Goal: Task Accomplishment & Management: Use online tool/utility

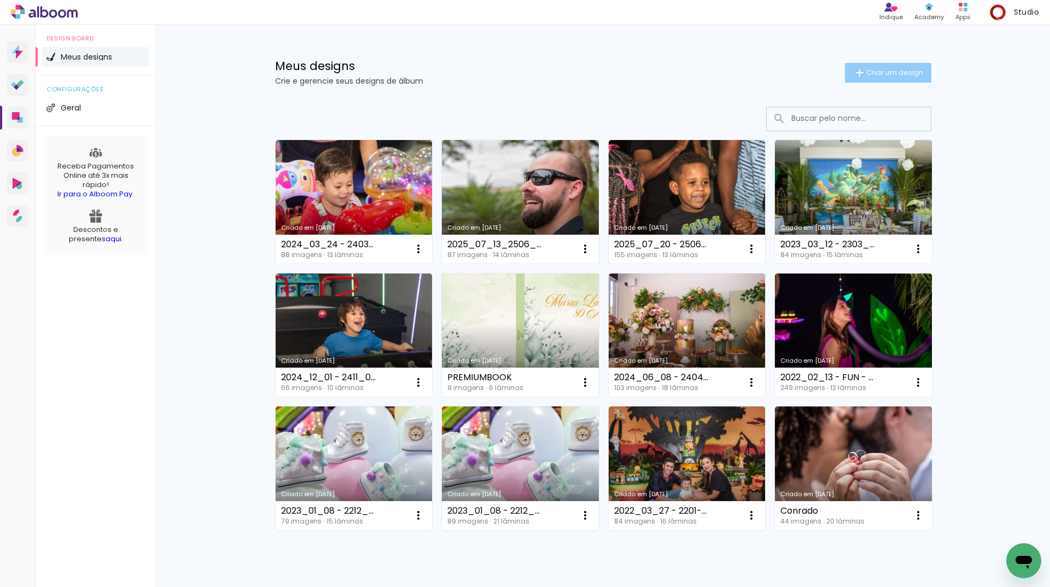
click at [891, 69] on span "Criar um design" at bounding box center [895, 72] width 57 height 7
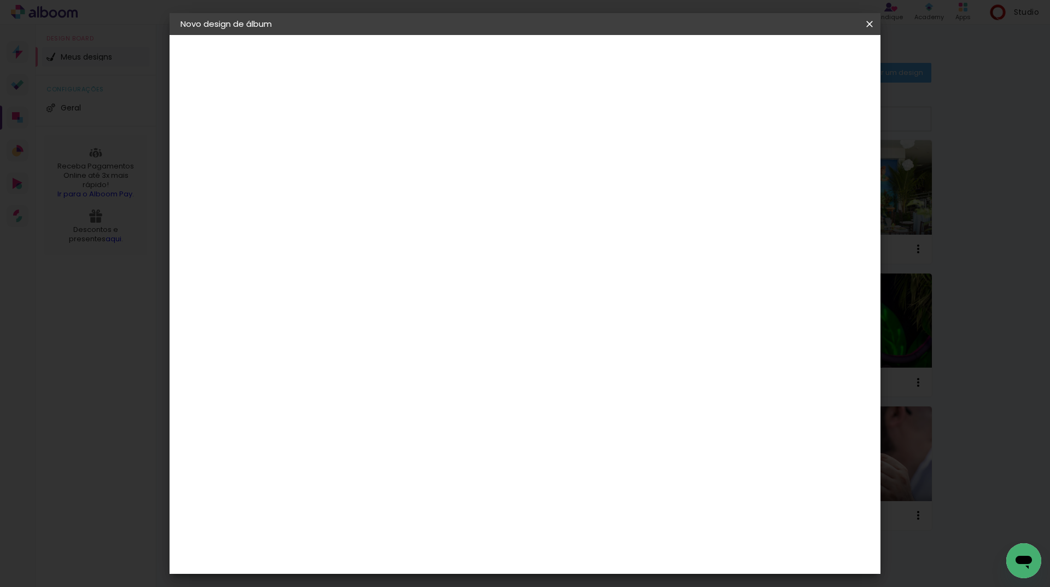
click at [359, 156] on div at bounding box center [359, 155] width 0 height 1
paste input "2024_12_01 - 2410_01 - FUN - Guilherme - 1 Ano - Safari"
type input "2024_12_01 - 2410_01 - FUN - Guilherme - 1 Ano - Safari"
type paper-input "2024_12_01 - 2410_01 - FUN - Guilherme - 1 Ano - Safari"
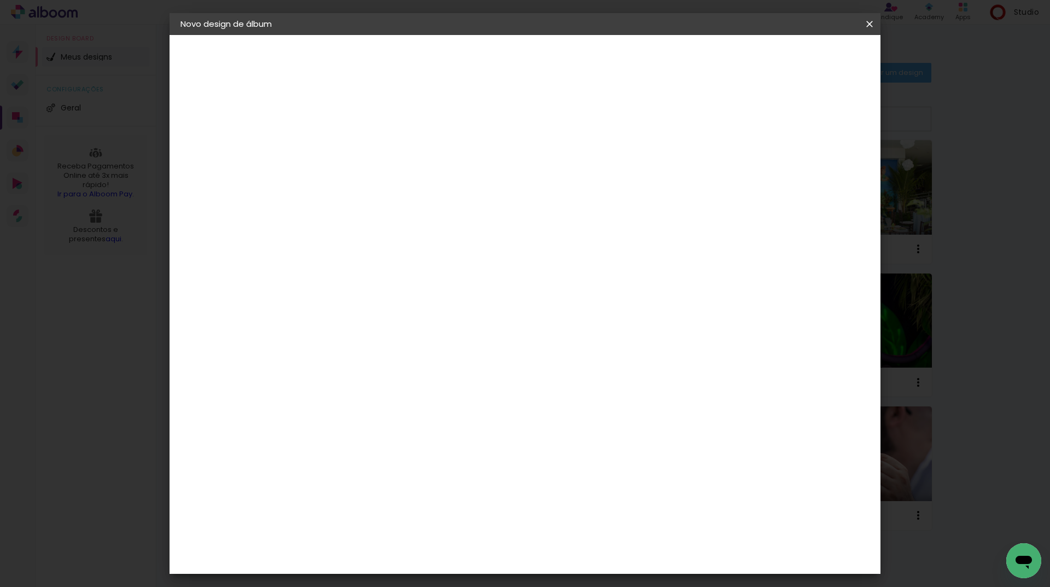
scroll to position [0, 0]
click at [472, 62] on paper-button "Avançar" at bounding box center [445, 58] width 54 height 19
click at [565, 166] on paper-item "Tamanho Livre" at bounding box center [512, 166] width 105 height 24
drag, startPoint x: 844, startPoint y: 63, endPoint x: 831, endPoint y: 67, distance: 13.7
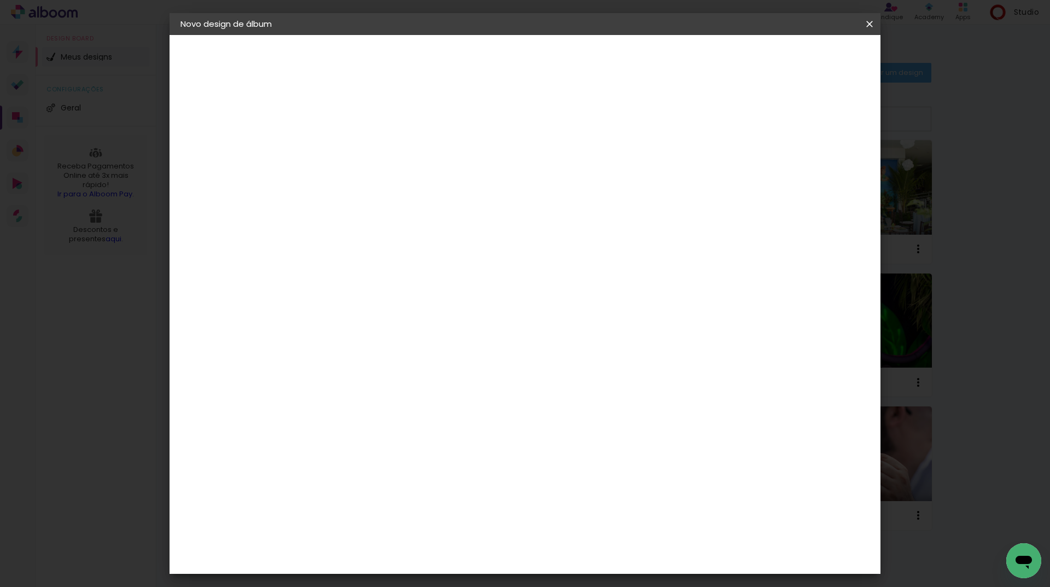
click at [0, 0] on slot "Avançar" at bounding box center [0, 0] width 0 height 0
click at [802, 58] on span "Iniciar design" at bounding box center [777, 58] width 50 height 8
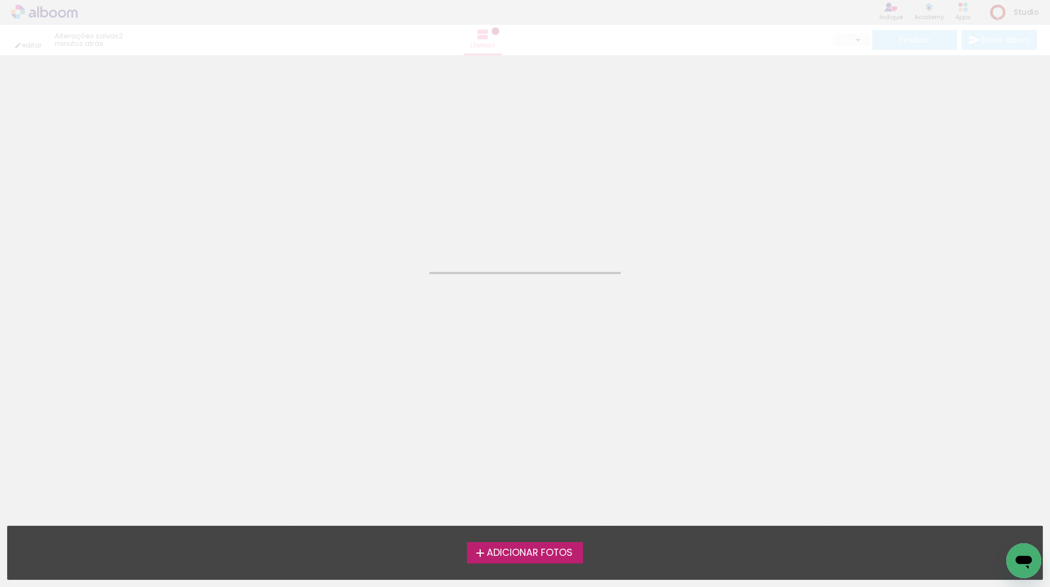
click at [523, 551] on span "Adicionar Fotos" at bounding box center [530, 553] width 86 height 10
click at [0, 0] on input "file" at bounding box center [0, 0] width 0 height 0
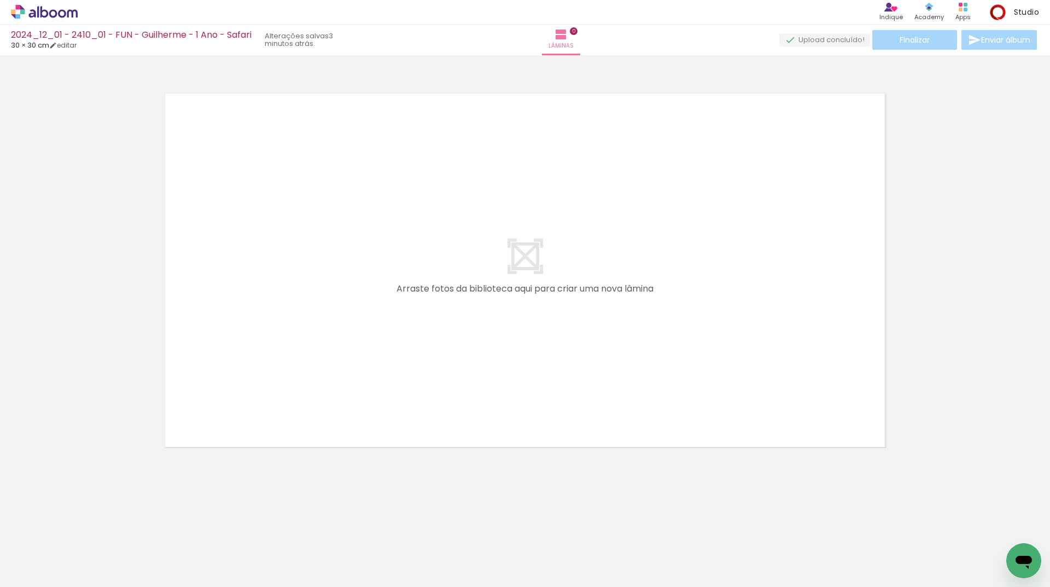
drag, startPoint x: 289, startPoint y: 553, endPoint x: 386, endPoint y: 404, distance: 177.7
click at [408, 370] on quentale-workspace at bounding box center [525, 293] width 1050 height 587
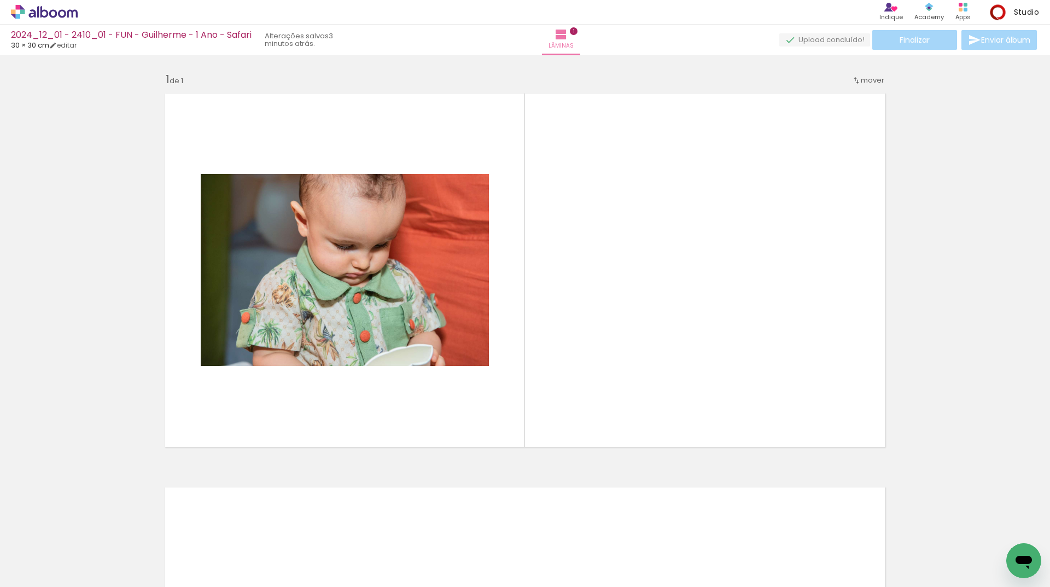
drag, startPoint x: 227, startPoint y: 557, endPoint x: 401, endPoint y: 376, distance: 251.5
click at [388, 384] on quentale-workspace at bounding box center [525, 293] width 1050 height 587
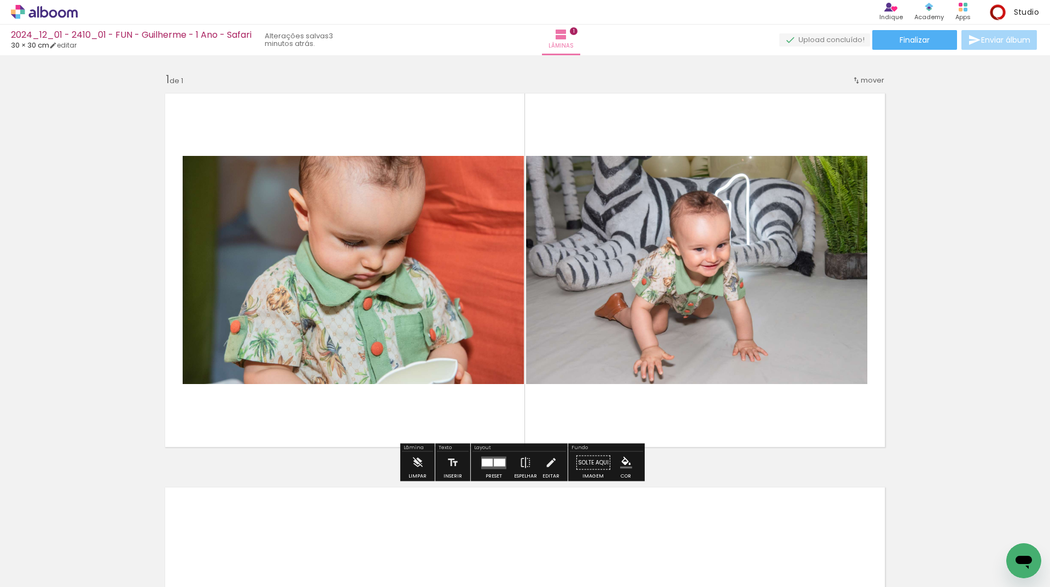
drag, startPoint x: 155, startPoint y: 551, endPoint x: 266, endPoint y: 385, distance: 200.5
click at [219, 449] on quentale-workspace at bounding box center [525, 293] width 1050 height 587
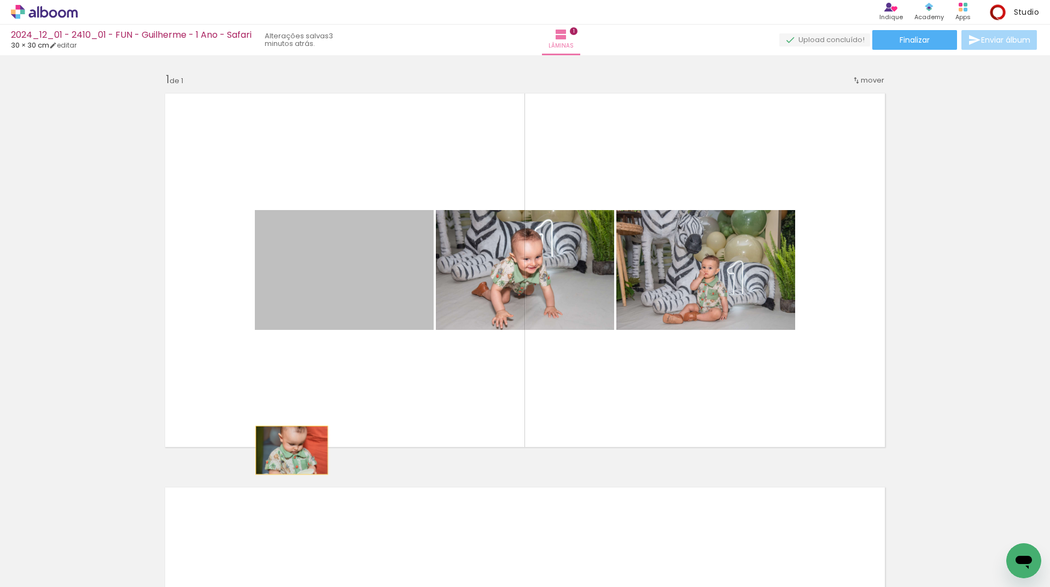
drag, startPoint x: 376, startPoint y: 275, endPoint x: 301, endPoint y: 408, distance: 152.4
click at [301, 408] on quentale-layouter at bounding box center [525, 270] width 733 height 367
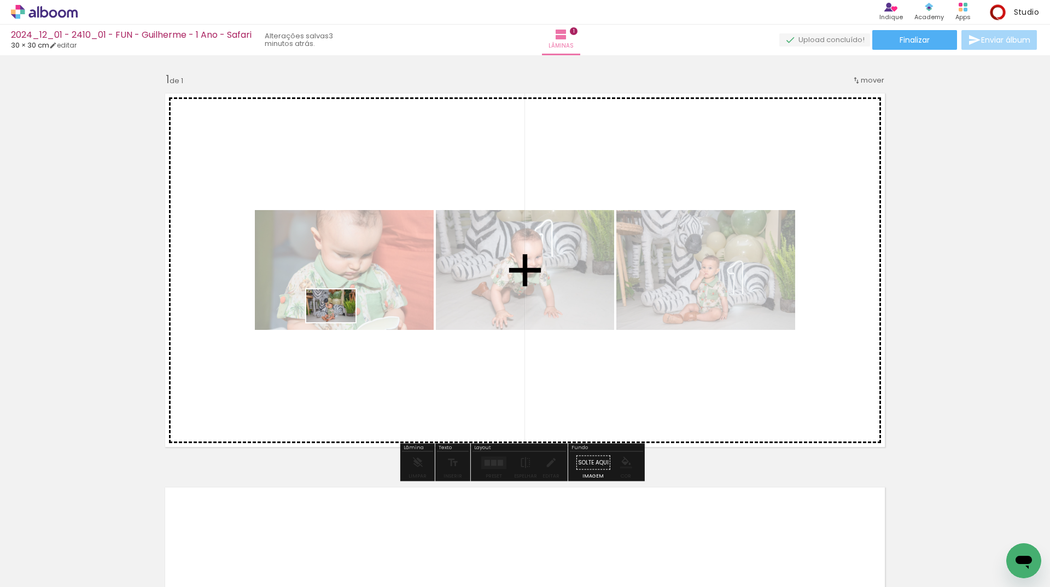
drag, startPoint x: 102, startPoint y: 558, endPoint x: 339, endPoint y: 322, distance: 334.3
click at [339, 322] on quentale-workspace at bounding box center [525, 293] width 1050 height 587
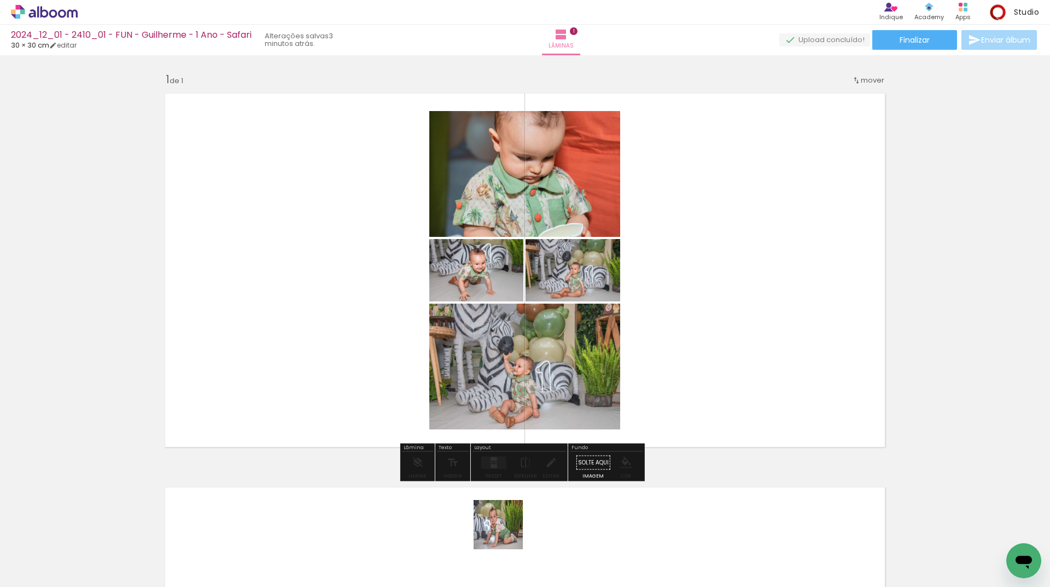
drag, startPoint x: 493, startPoint y: 561, endPoint x: 658, endPoint y: 335, distance: 279.6
click at [658, 335] on quentale-workspace at bounding box center [525, 293] width 1050 height 587
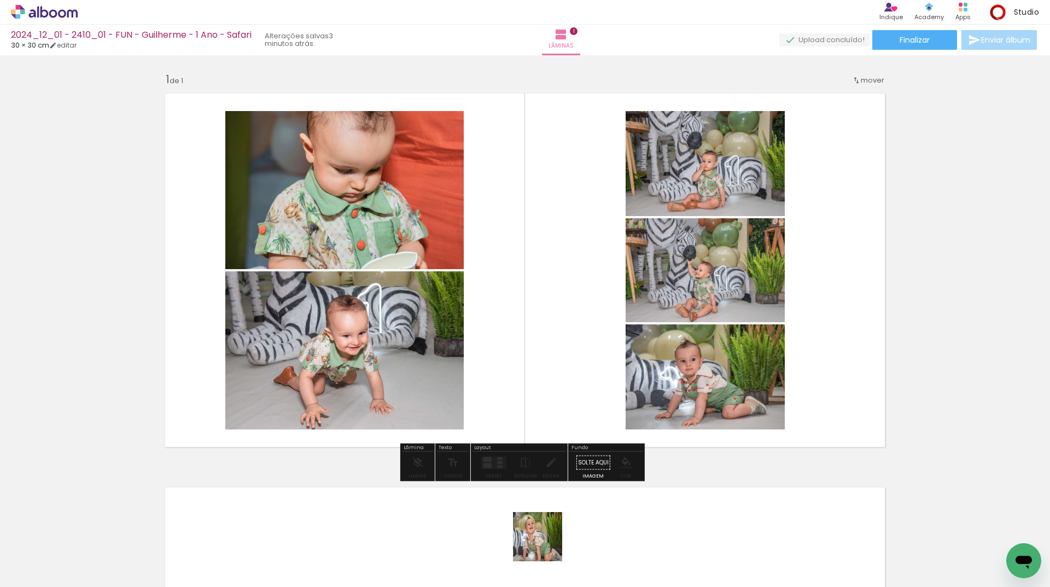
drag, startPoint x: 548, startPoint y: 564, endPoint x: 449, endPoint y: 231, distance: 346.6
click at [468, 231] on quentale-workspace at bounding box center [525, 293] width 1050 height 587
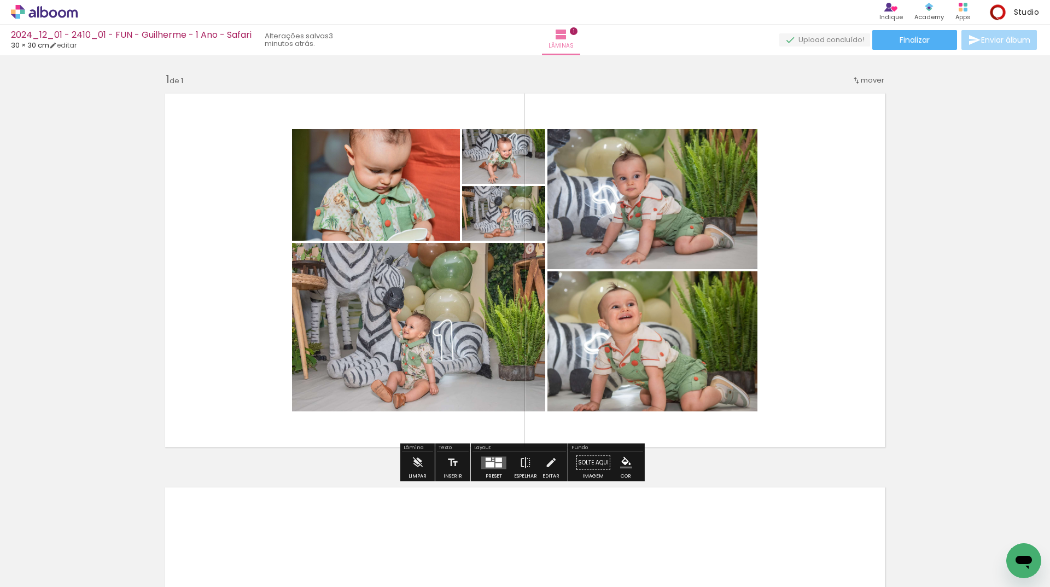
click at [37, 551] on input "Todas as fotos" at bounding box center [31, 553] width 42 height 9
click at [0, 0] on slot "Não utilizadas" at bounding box center [0, 0] width 0 height 0
type input "Não utilizadas"
drag, startPoint x: 504, startPoint y: 463, endPoint x: 1050, endPoint y: 172, distance: 619.0
click at [506, 459] on div at bounding box center [494, 463] width 30 height 22
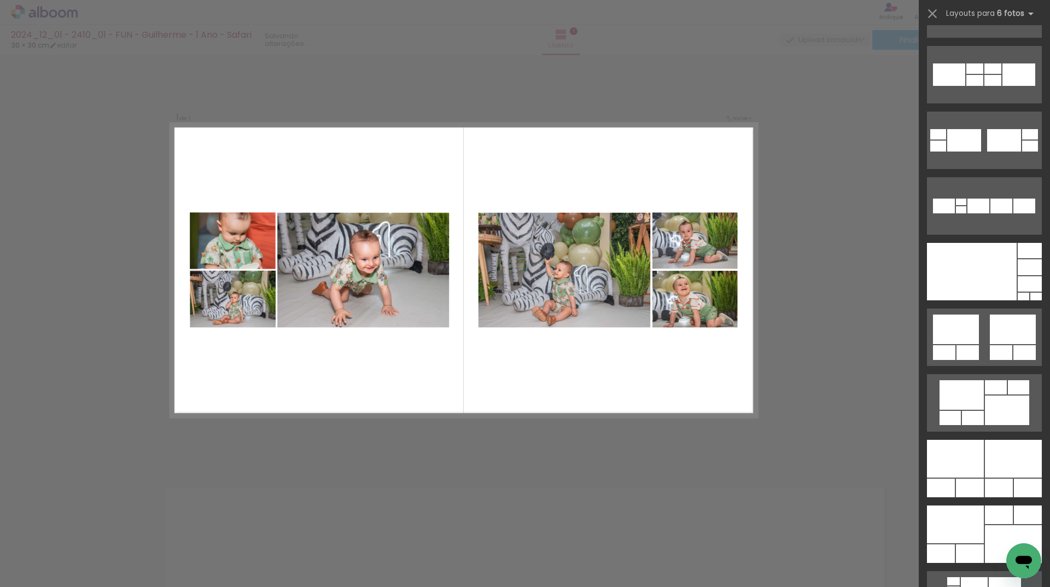
scroll to position [438, 0]
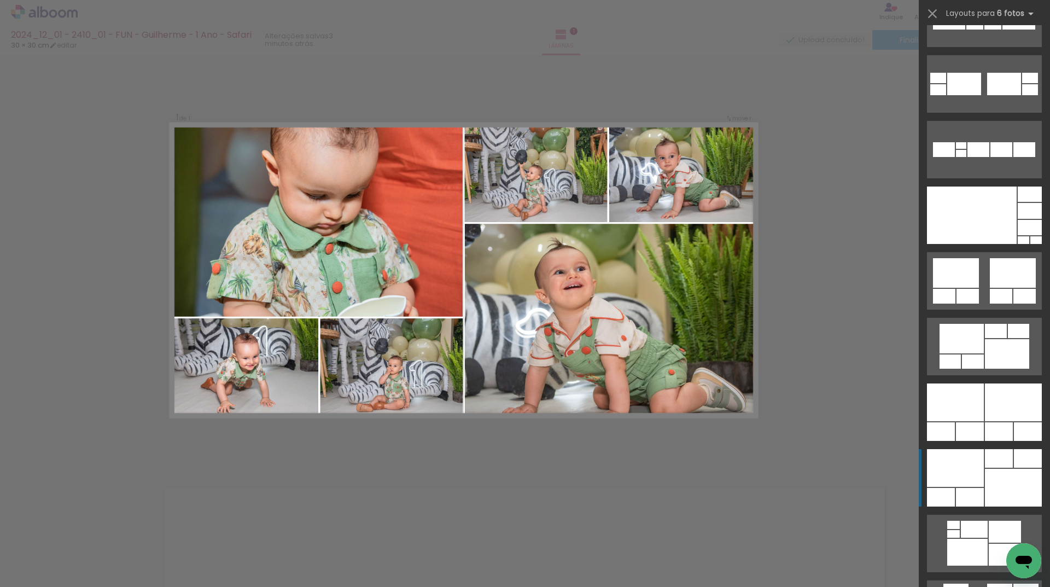
click at [987, 453] on div at bounding box center [999, 458] width 28 height 19
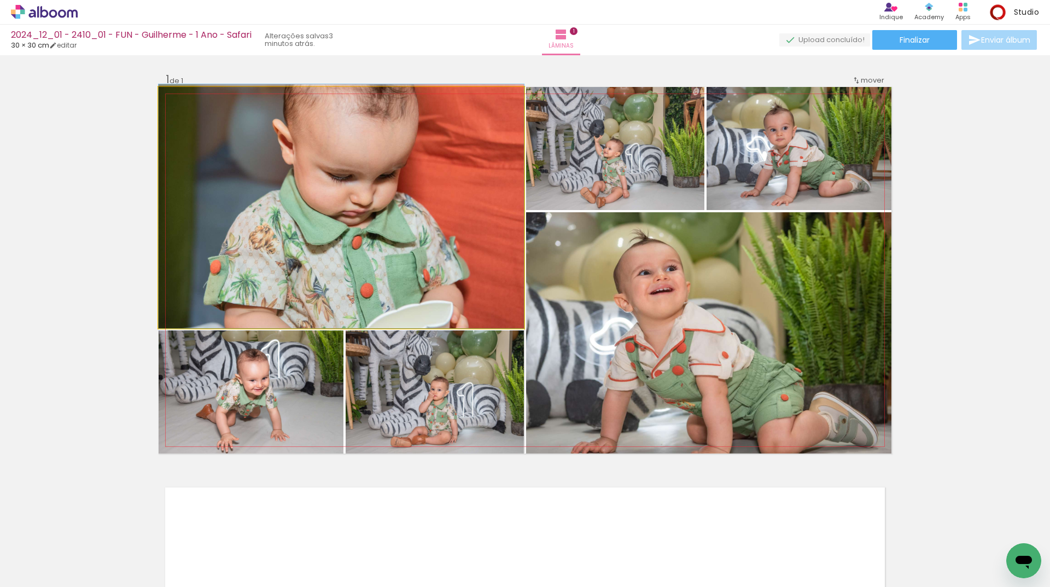
drag, startPoint x: 320, startPoint y: 247, endPoint x: 333, endPoint y: 209, distance: 39.8
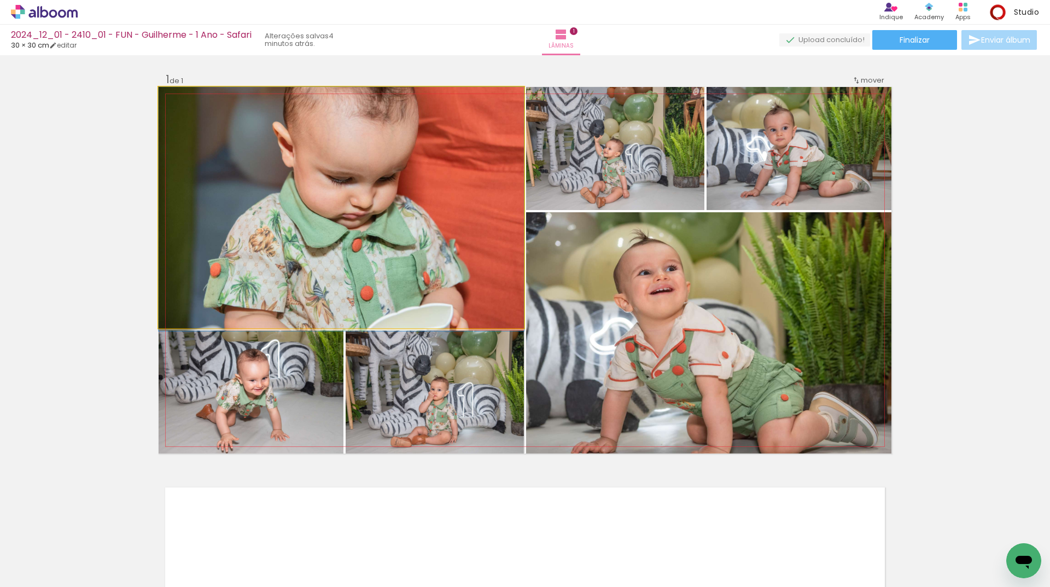
drag, startPoint x: 333, startPoint y: 208, endPoint x: 340, endPoint y: 262, distance: 54.1
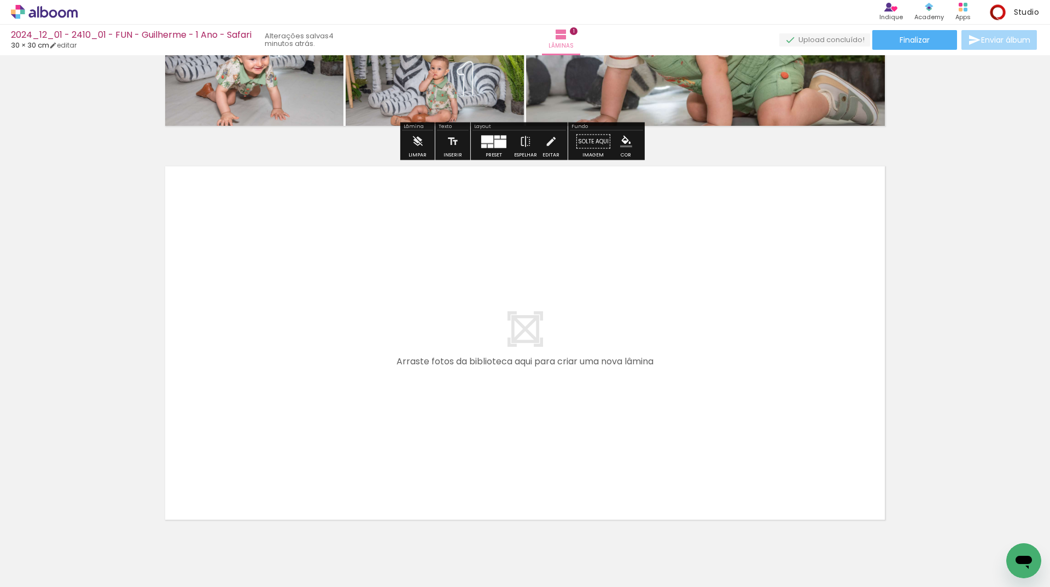
scroll to position [367, 0]
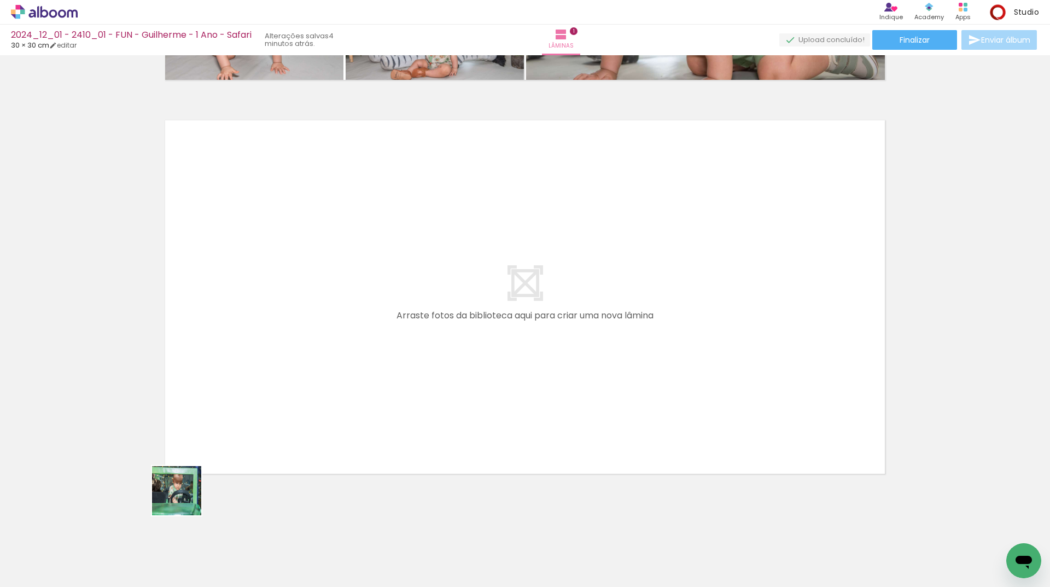
drag, startPoint x: 185, startPoint y: 499, endPoint x: 136, endPoint y: 543, distance: 65.5
click at [293, 404] on quentale-workspace at bounding box center [525, 293] width 1050 height 587
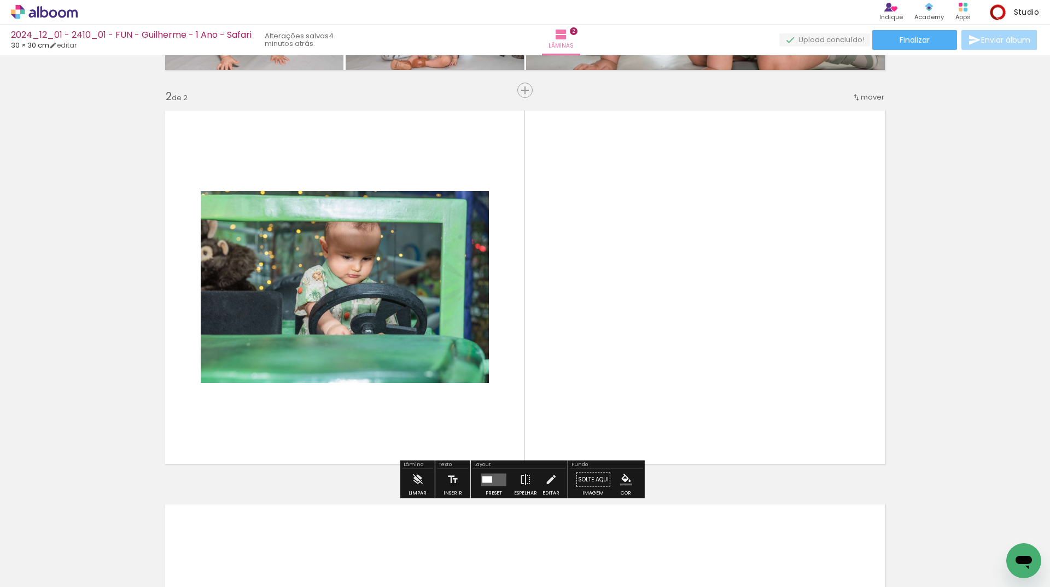
scroll to position [378, 0]
drag, startPoint x: 107, startPoint y: 543, endPoint x: 257, endPoint y: 582, distance: 155.3
click at [568, 299] on quentale-workspace at bounding box center [525, 293] width 1050 height 587
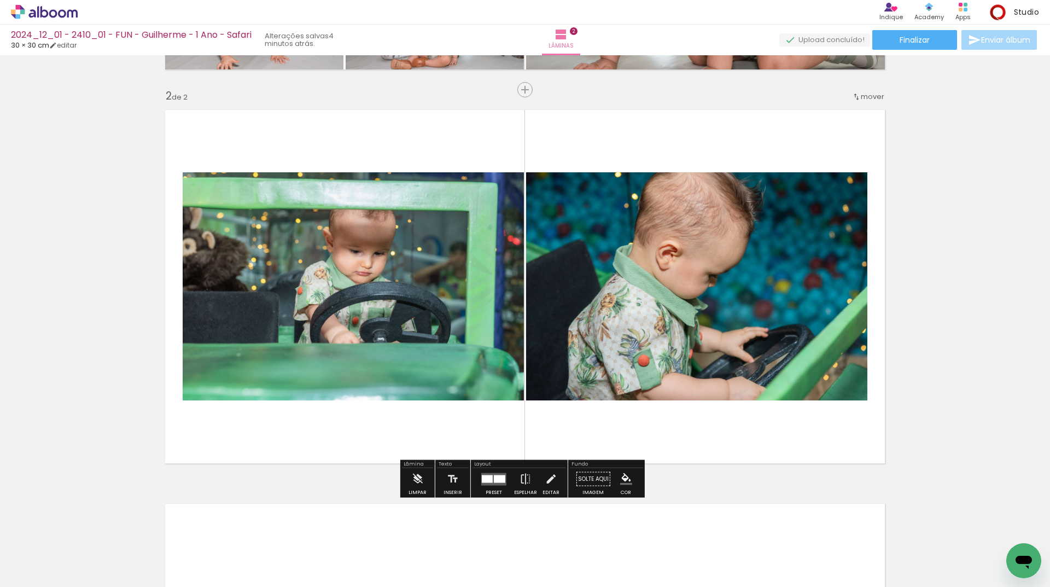
drag, startPoint x: 114, startPoint y: 562, endPoint x: 196, endPoint y: 416, distance: 167.1
click at [208, 365] on quentale-workspace at bounding box center [525, 293] width 1050 height 587
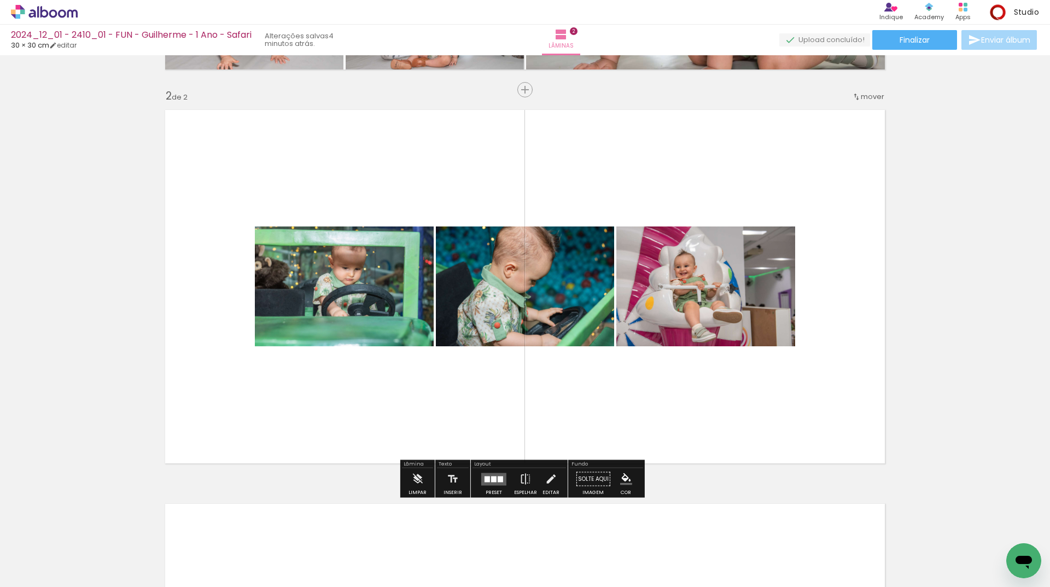
drag, startPoint x: 130, startPoint y: 537, endPoint x: 193, endPoint y: 576, distance: 73.8
click at [183, 359] on quentale-workspace at bounding box center [525, 293] width 1050 height 587
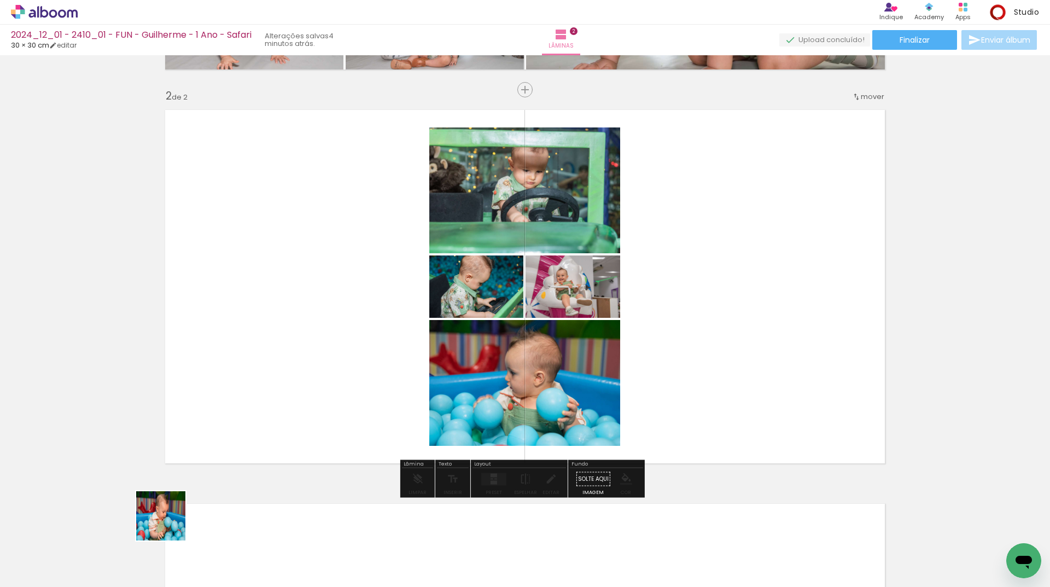
drag, startPoint x: 161, startPoint y: 554, endPoint x: 213, endPoint y: 461, distance: 106.3
click at [216, 348] on quentale-workspace at bounding box center [525, 293] width 1050 height 587
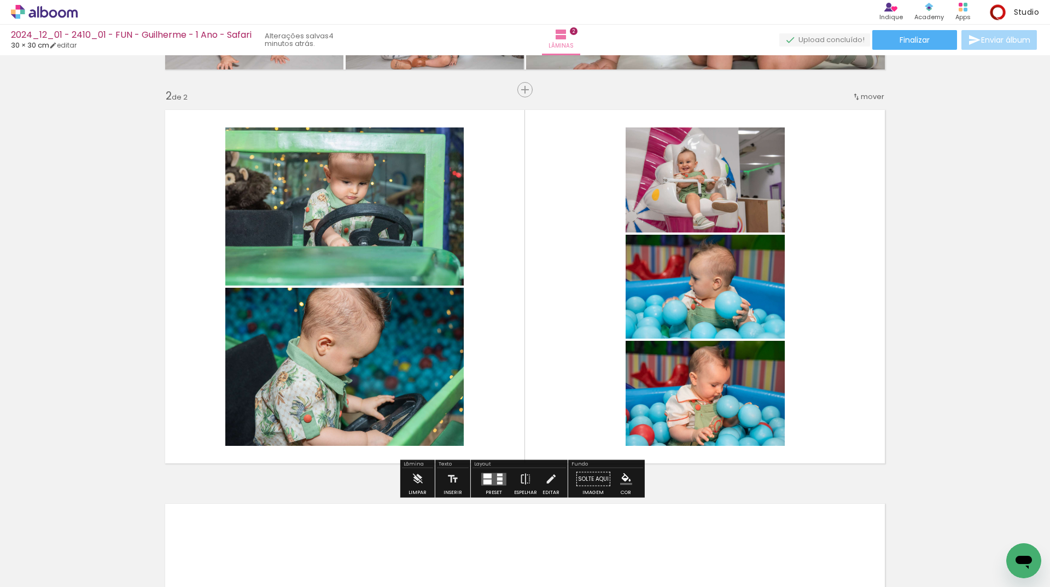
drag, startPoint x: 137, startPoint y: 549, endPoint x: 203, endPoint y: 560, distance: 66.6
click at [228, 373] on quentale-workspace at bounding box center [525, 293] width 1050 height 587
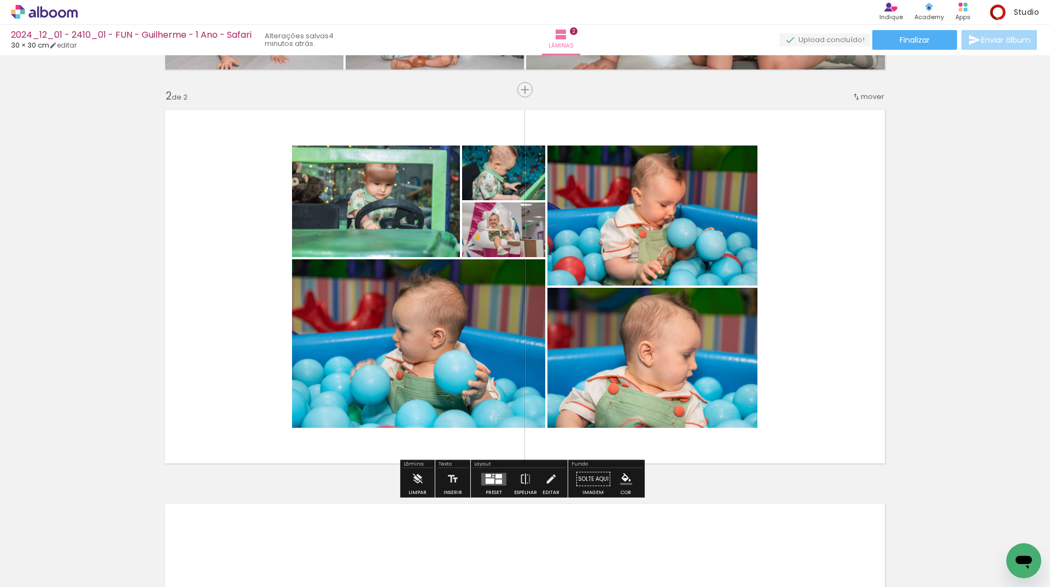
drag, startPoint x: 119, startPoint y: 550, endPoint x: 185, endPoint y: 489, distance: 90.2
click at [189, 428] on quentale-workspace at bounding box center [525, 293] width 1050 height 587
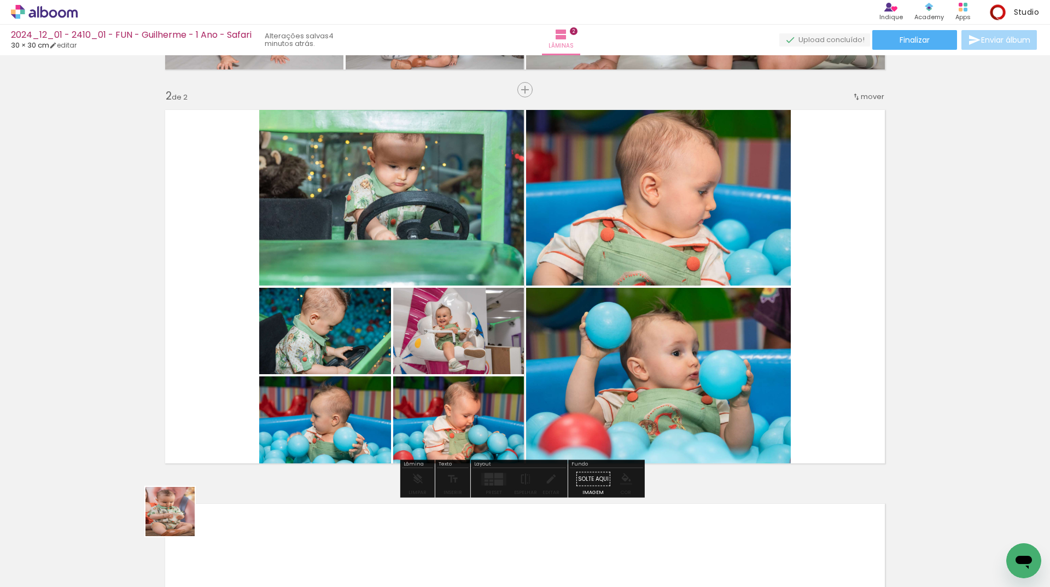
drag, startPoint x: 160, startPoint y: 550, endPoint x: 85, endPoint y: 568, distance: 76.6
click at [218, 421] on quentale-workspace at bounding box center [525, 293] width 1050 height 587
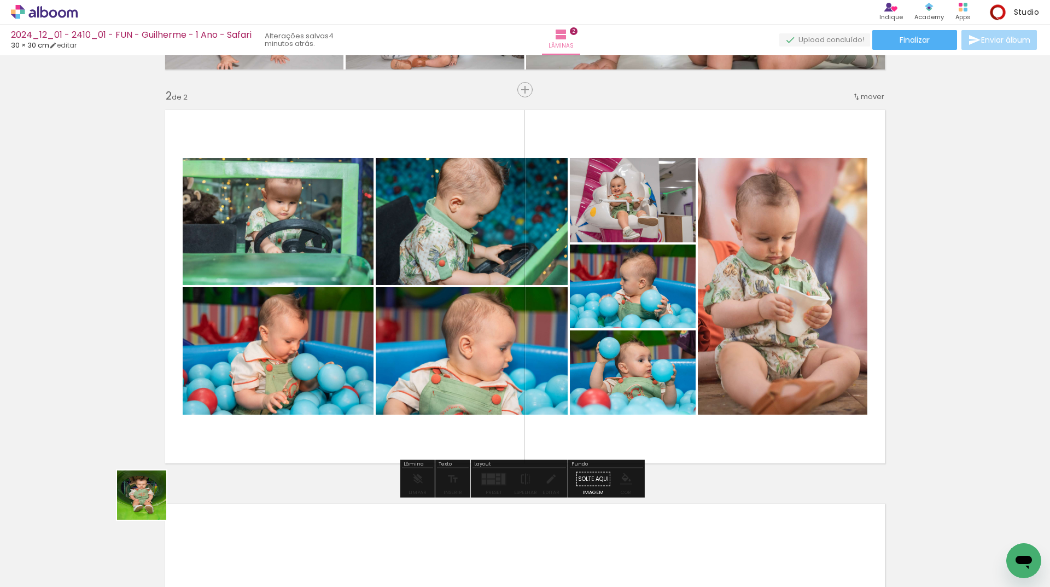
drag, startPoint x: 117, startPoint y: 568, endPoint x: 308, endPoint y: 358, distance: 284.3
click at [172, 467] on quentale-workspace at bounding box center [525, 293] width 1050 height 587
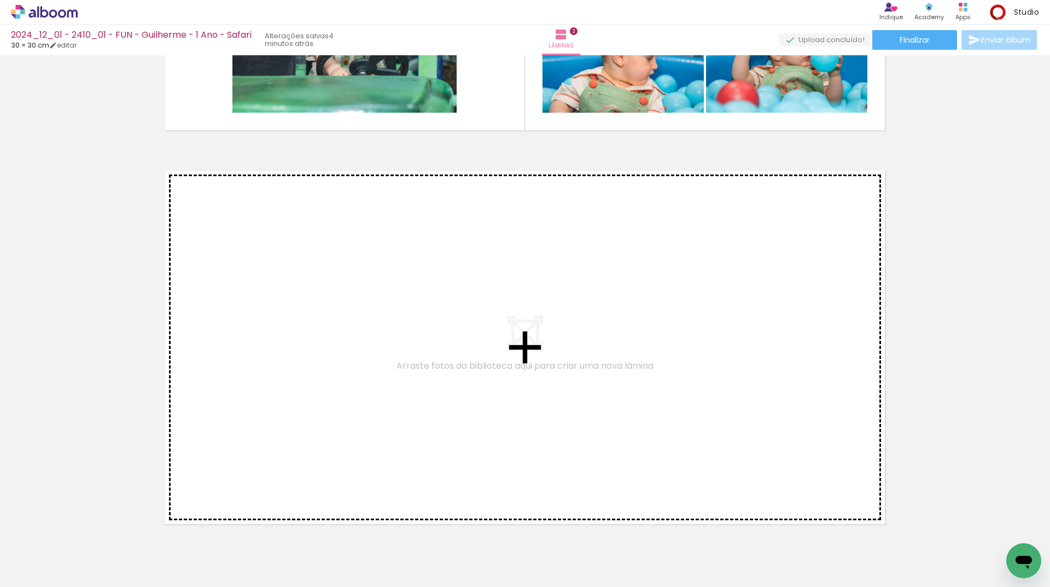
scroll to position [761, 0]
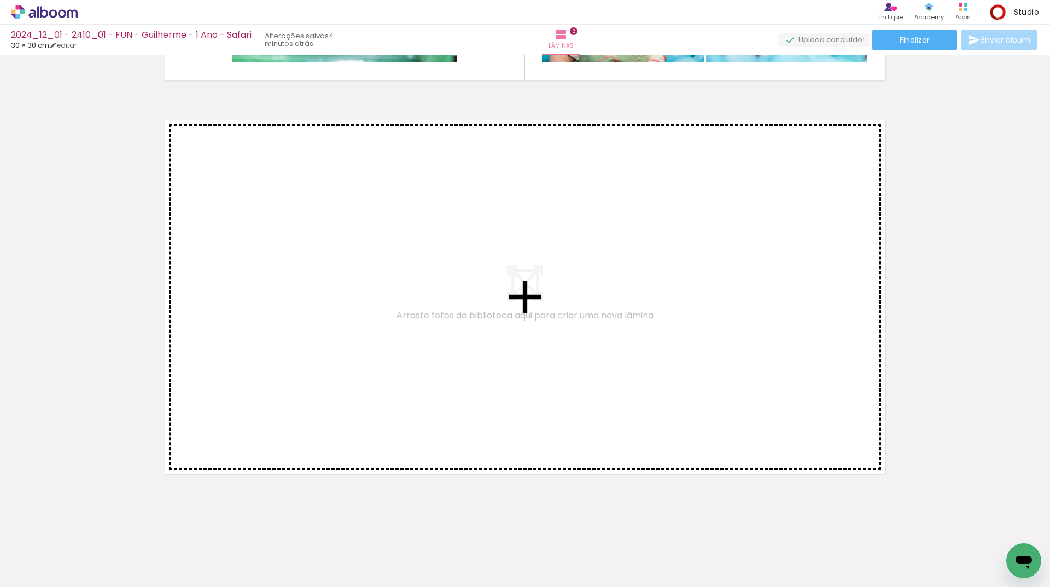
drag, startPoint x: 306, startPoint y: 320, endPoint x: 492, endPoint y: 350, distance: 189.1
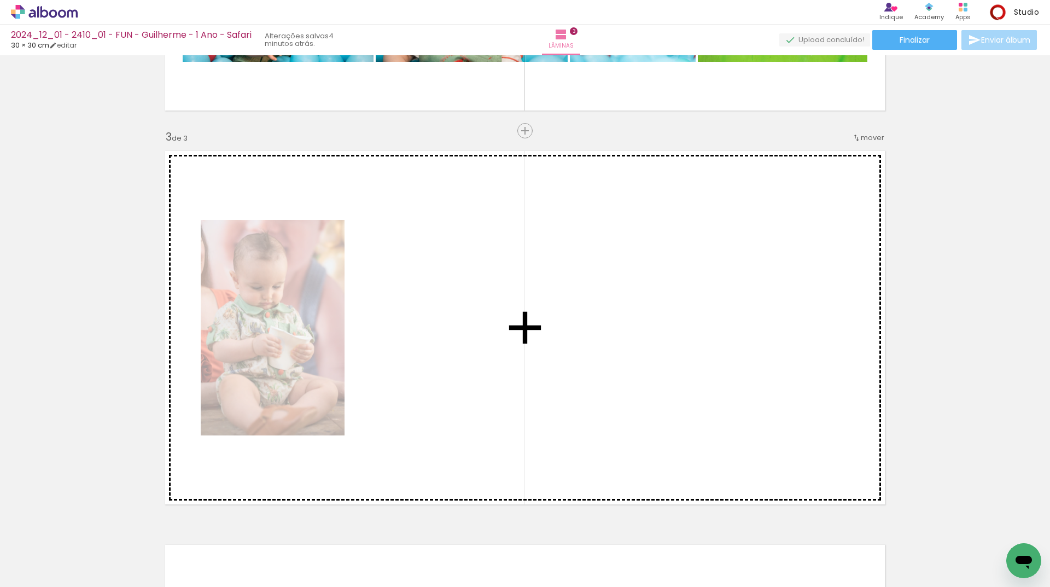
scroll to position [821, 0]
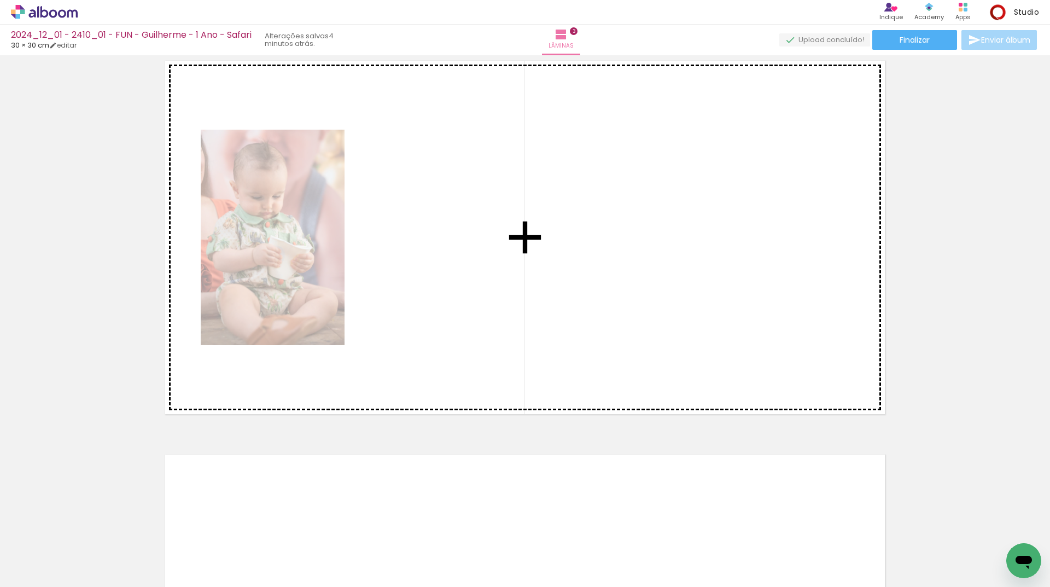
drag, startPoint x: 377, startPoint y: 244, endPoint x: 653, endPoint y: 342, distance: 293.3
click at [653, 342] on div "Inserir lâmina 1 de 3 Inserir lâmina 2 de 3 Inserir lâmina 3 de 3" at bounding box center [525, 26] width 1050 height 1576
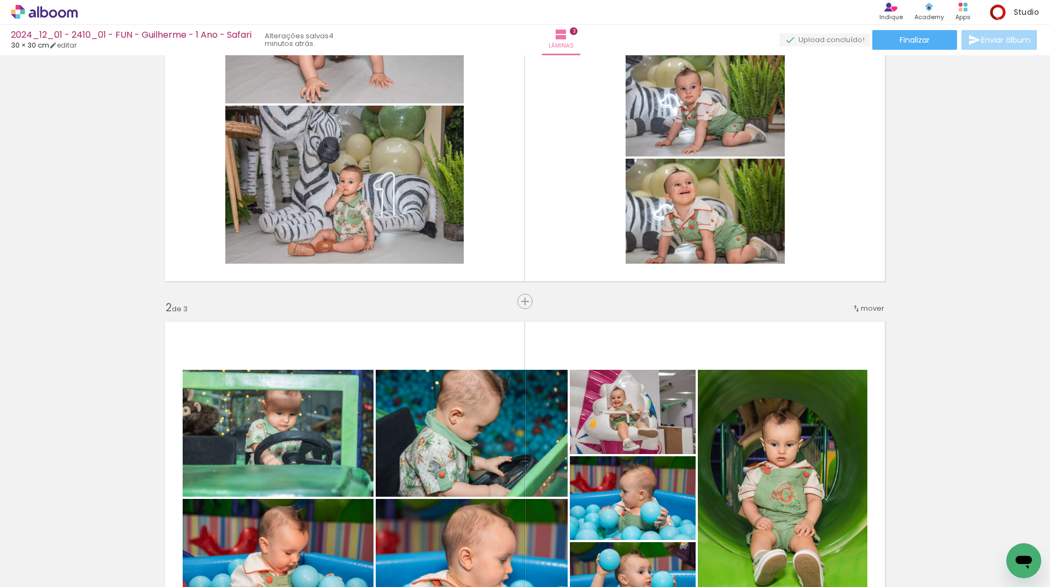
scroll to position [164, 0]
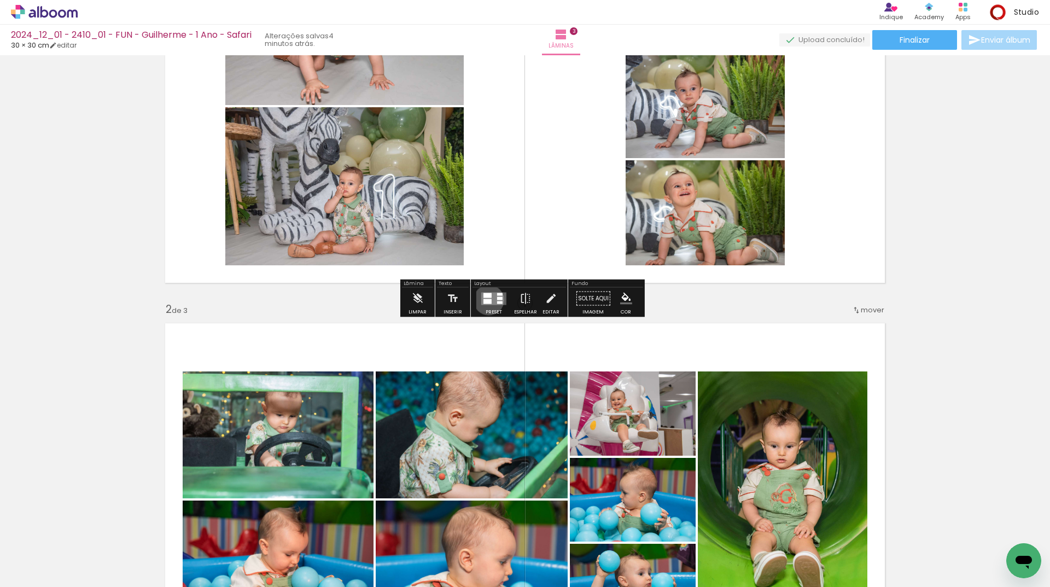
click at [486, 300] on div at bounding box center [488, 301] width 8 height 5
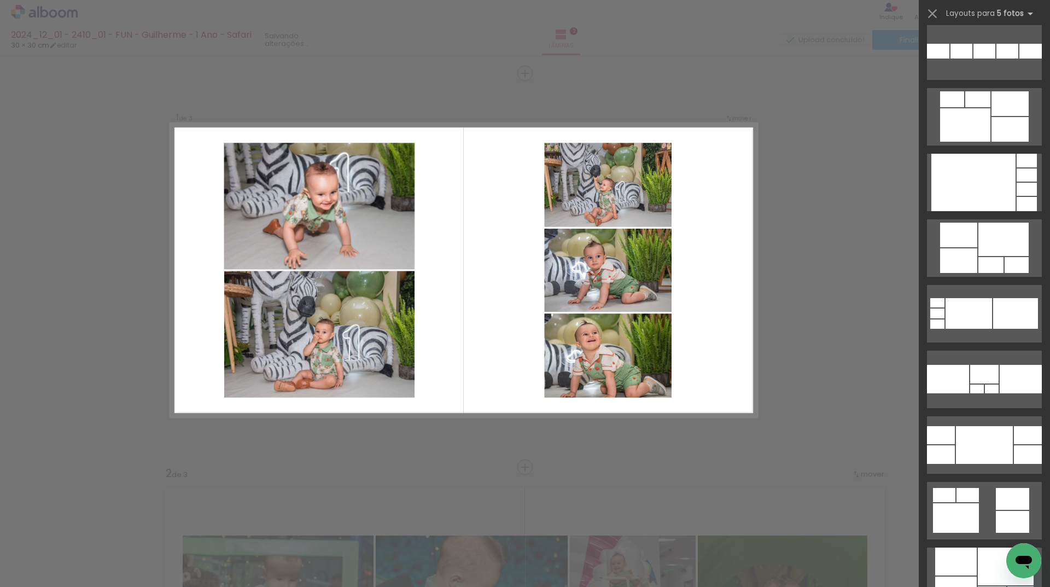
scroll to position [2954, 0]
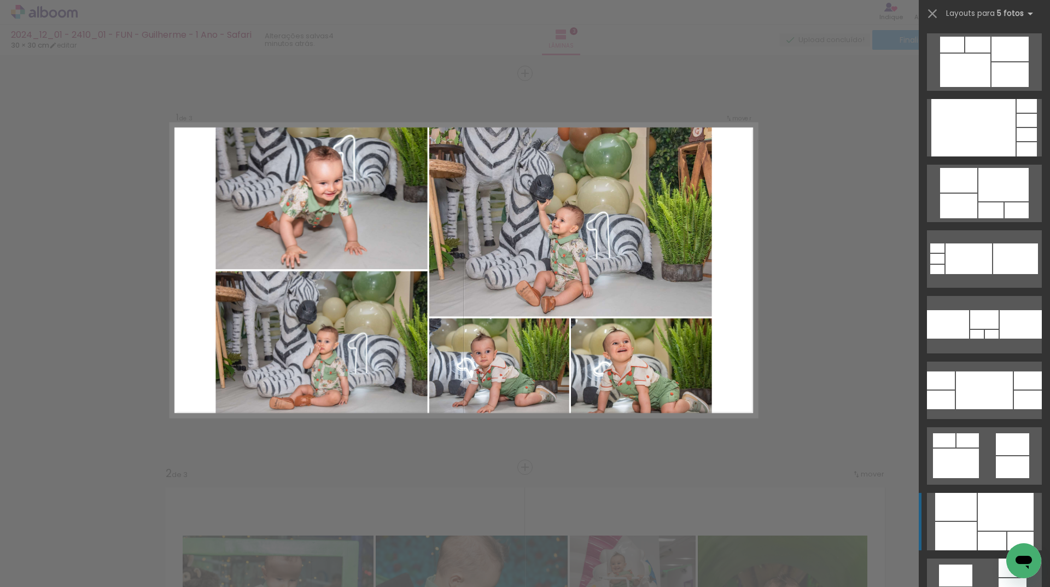
click at [980, 531] on quentale-layouter at bounding box center [984, 521] width 115 height 57
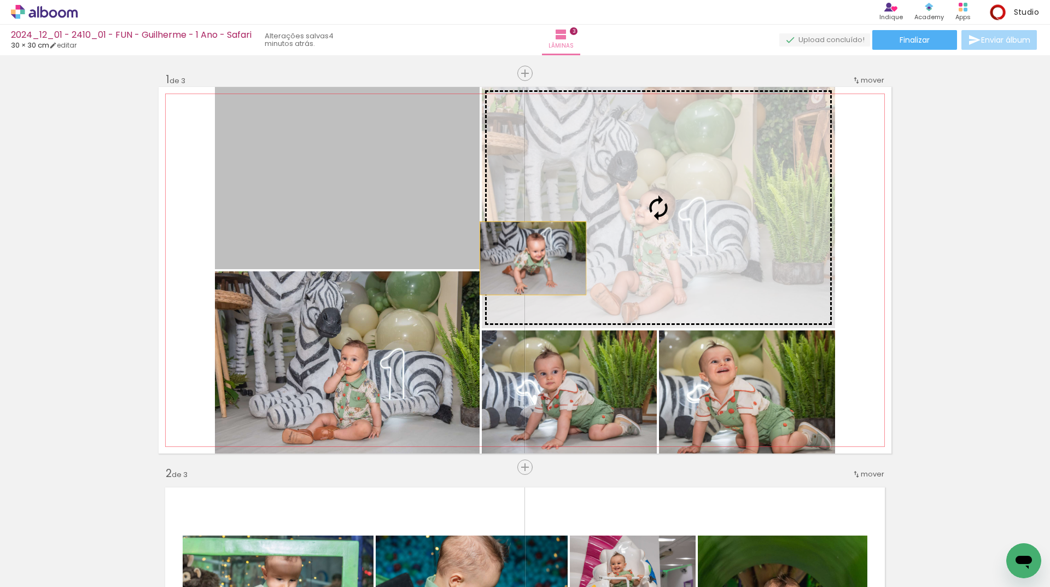
drag, startPoint x: 382, startPoint y: 227, endPoint x: 596, endPoint y: 259, distance: 216.4
click at [0, 0] on slot at bounding box center [0, 0] width 0 height 0
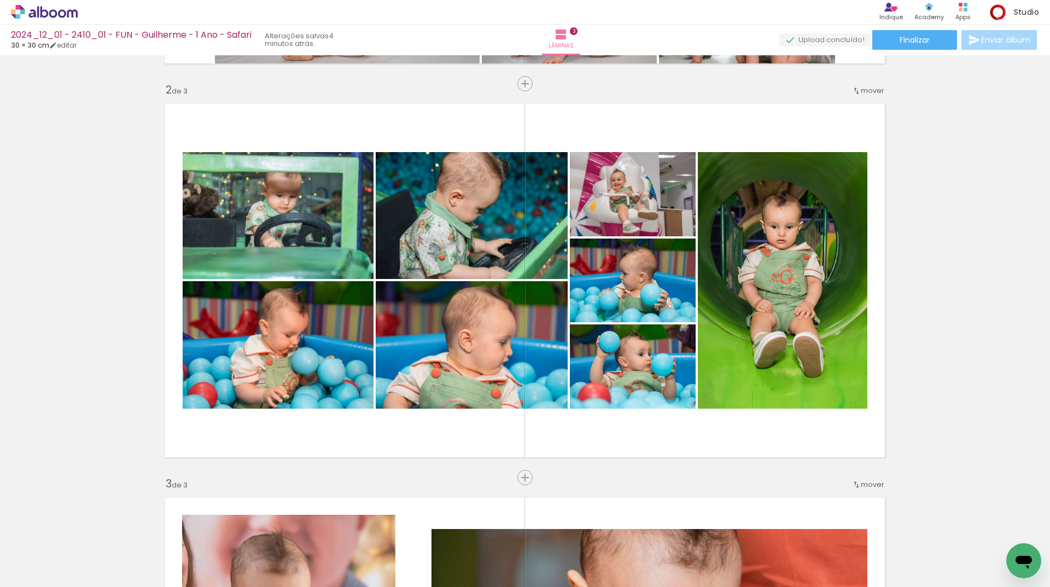
scroll to position [383, 0]
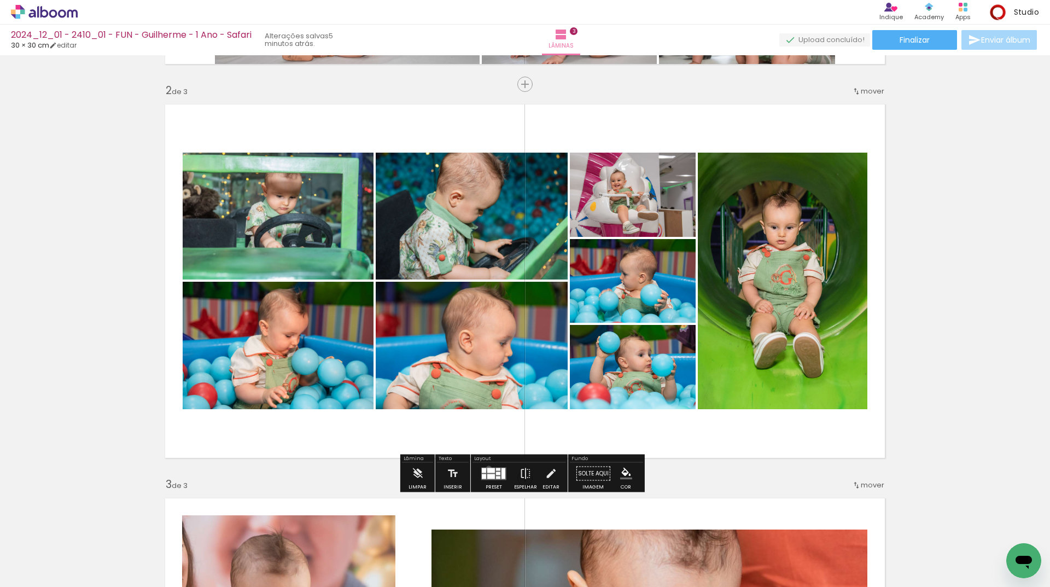
click at [487, 468] on div at bounding box center [491, 470] width 8 height 5
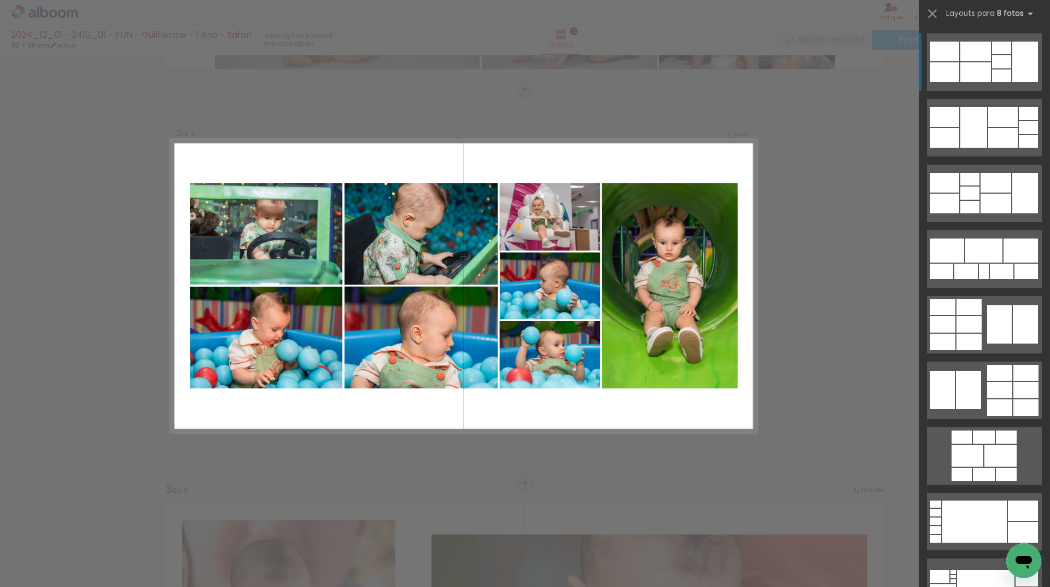
scroll to position [378, 0]
drag, startPoint x: 788, startPoint y: 278, endPoint x: 782, endPoint y: 278, distance: 5.5
click at [788, 278] on div "Confirmar Cancelar" at bounding box center [525, 479] width 1050 height 1602
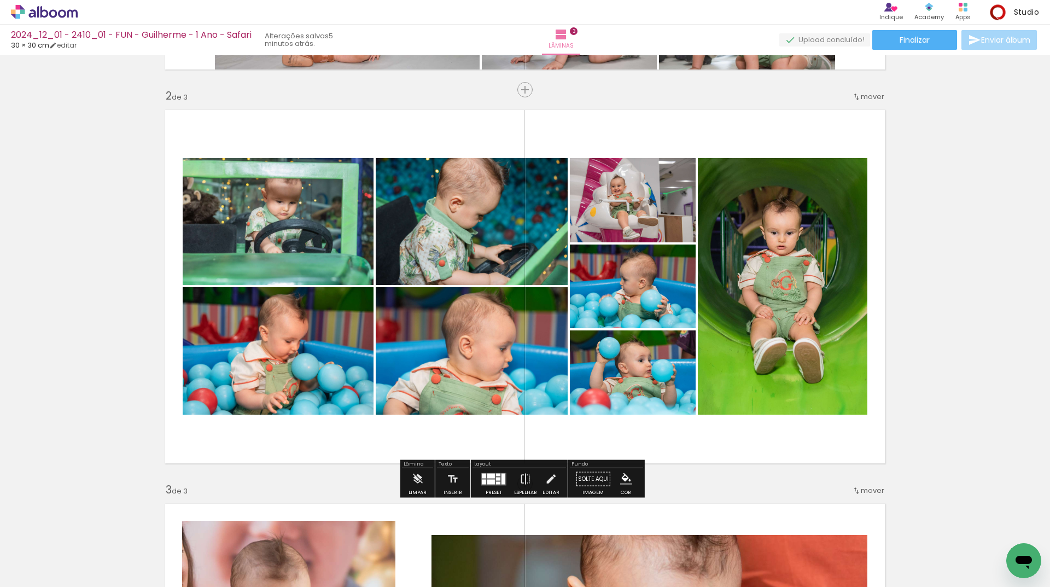
scroll to position [651, 0]
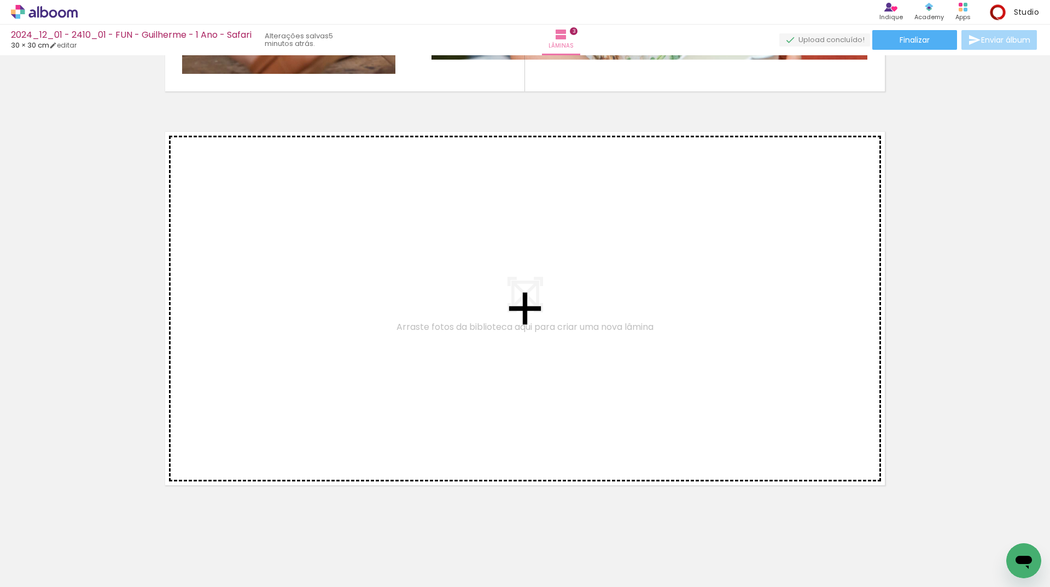
drag, startPoint x: 640, startPoint y: 95, endPoint x: 554, endPoint y: 352, distance: 271.1
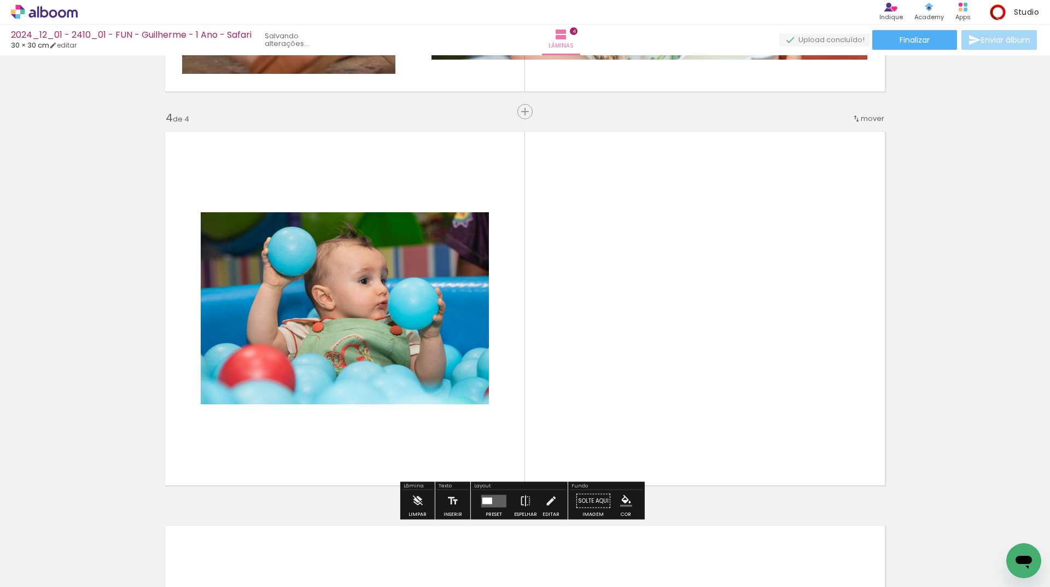
scroll to position [1165, 0]
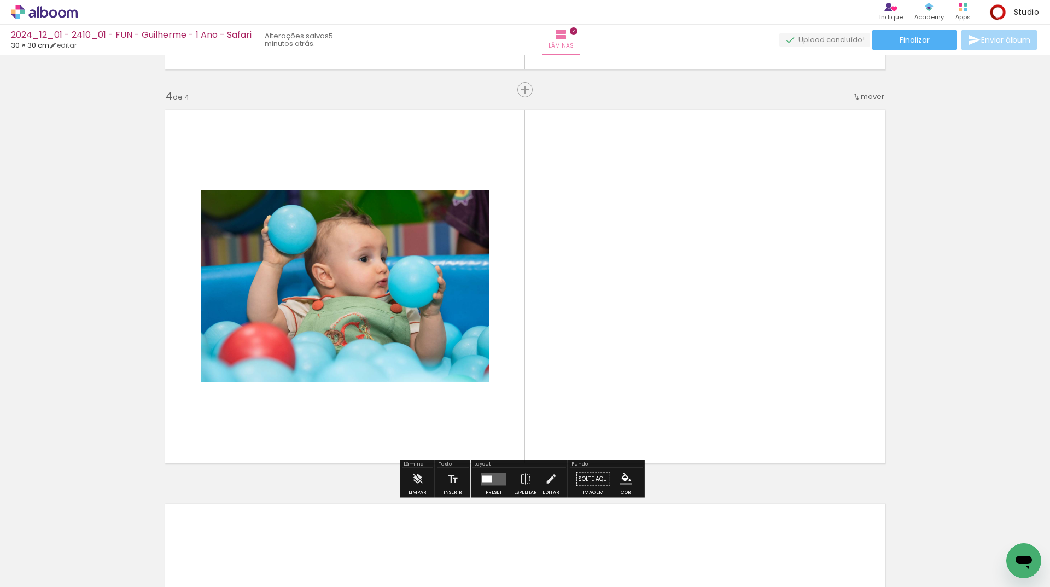
drag, startPoint x: 505, startPoint y: 479, endPoint x: 835, endPoint y: 315, distance: 368.7
click at [508, 480] on paper-button "Preset" at bounding box center [494, 482] width 35 height 28
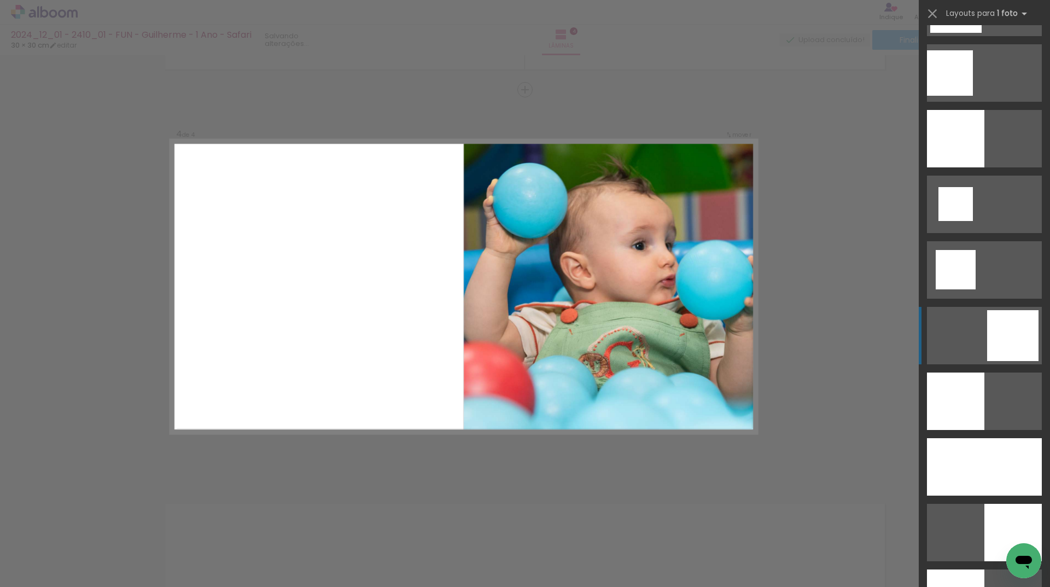
scroll to position [1313, 0]
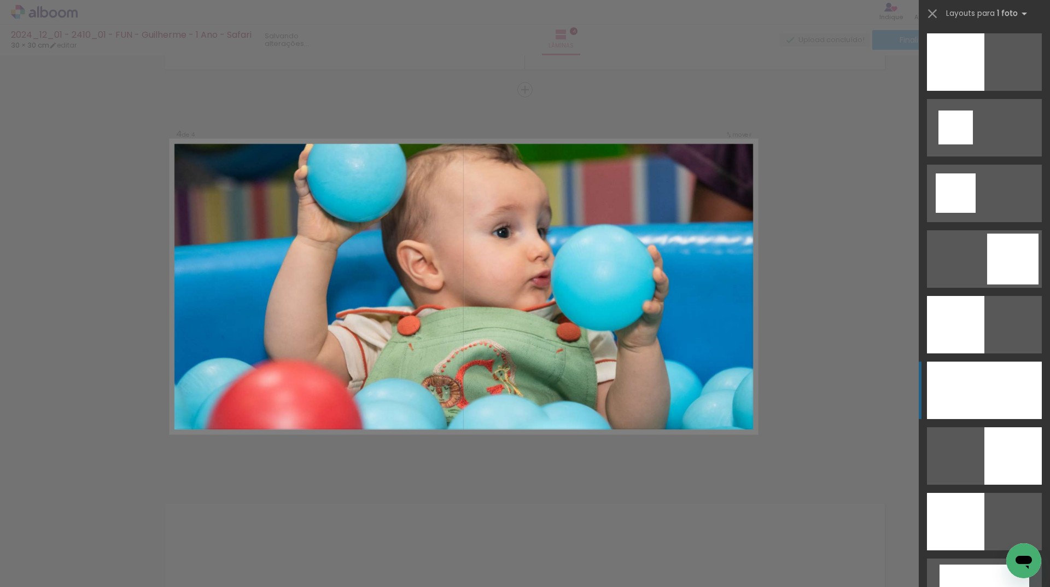
click at [992, 397] on div at bounding box center [984, 390] width 115 height 57
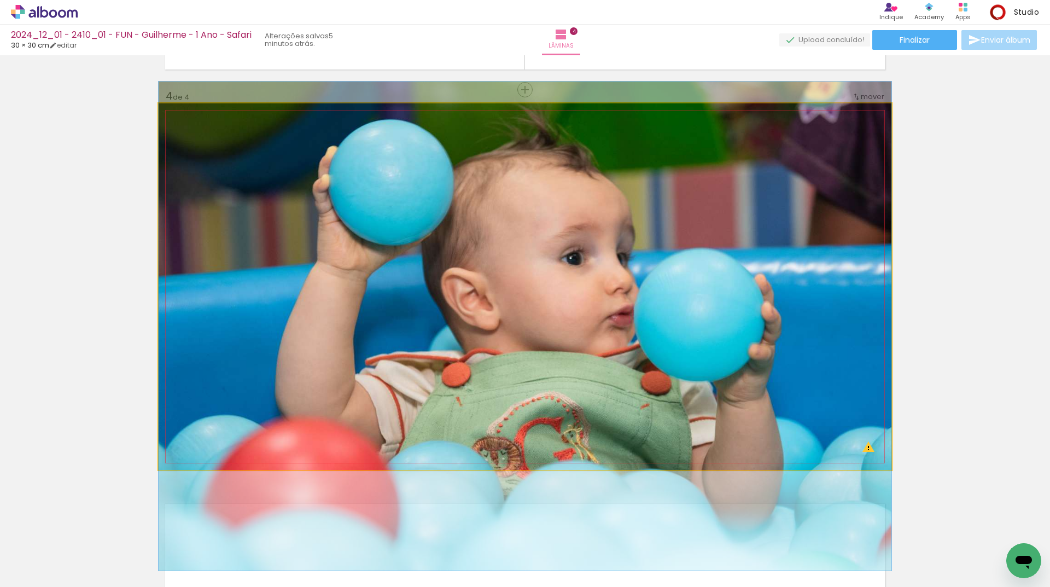
drag, startPoint x: 579, startPoint y: 312, endPoint x: 581, endPoint y: 352, distance: 39.5
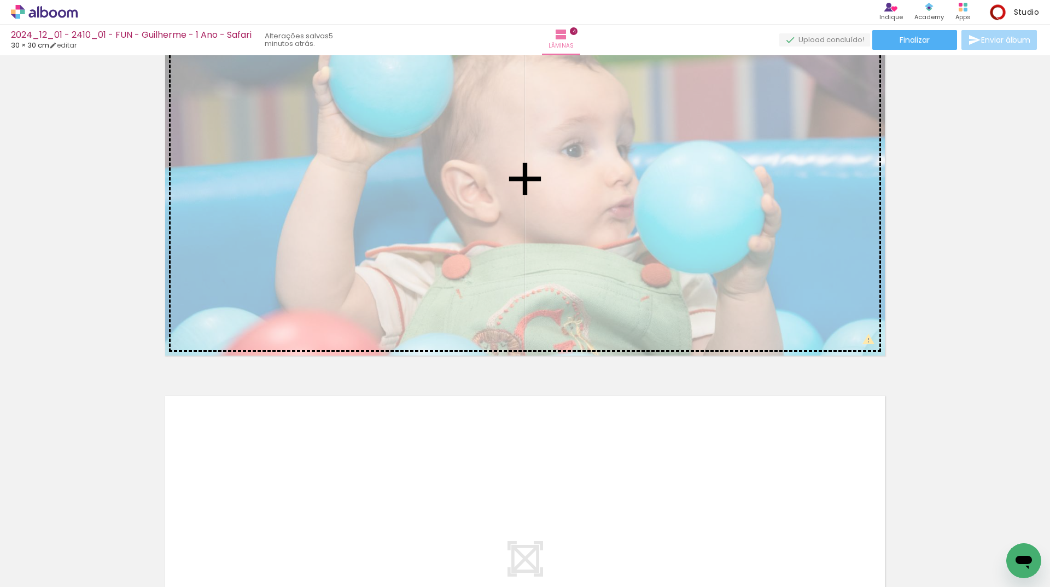
scroll to position [1275, 0]
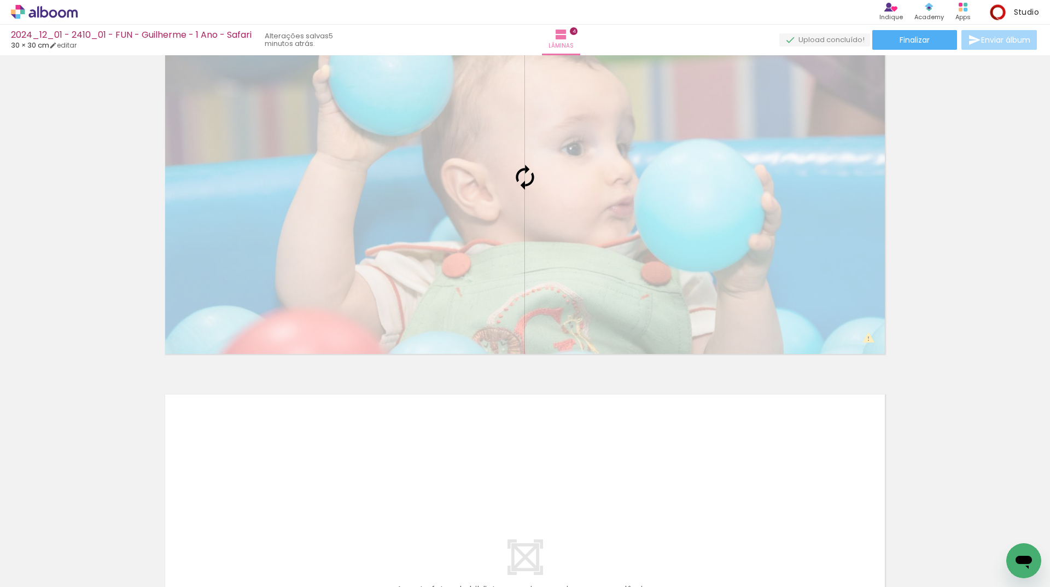
drag, startPoint x: 268, startPoint y: 362, endPoint x: 509, endPoint y: 199, distance: 292.0
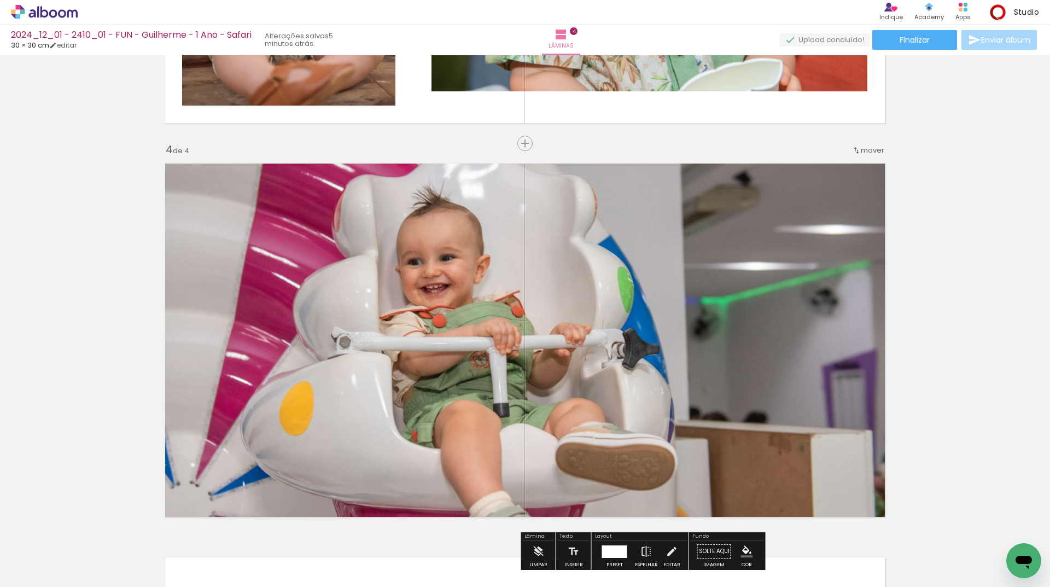
scroll to position [1111, 0]
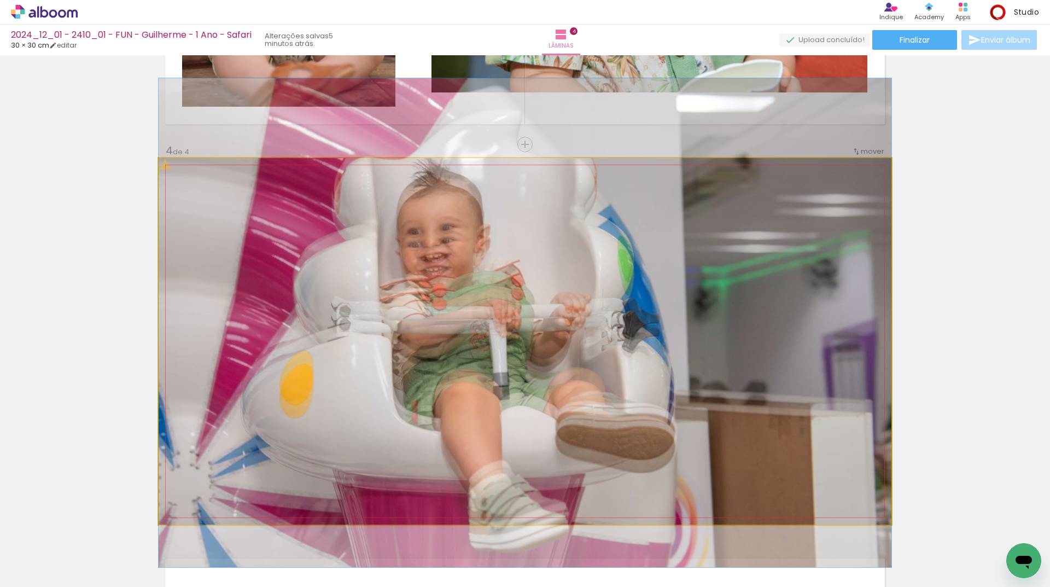
drag, startPoint x: 596, startPoint y: 301, endPoint x: 602, endPoint y: 270, distance: 32.4
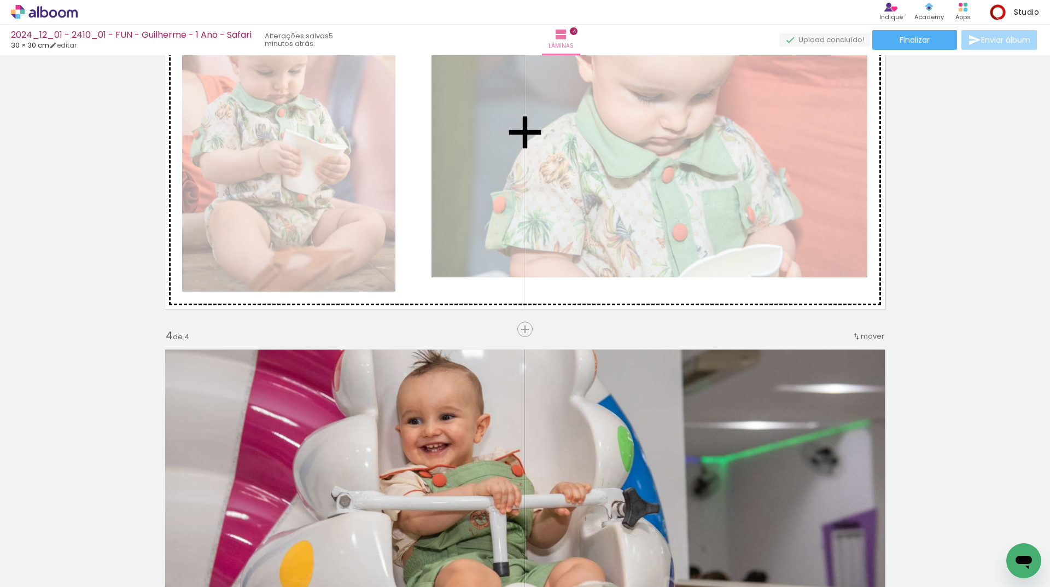
scroll to position [1056, 0]
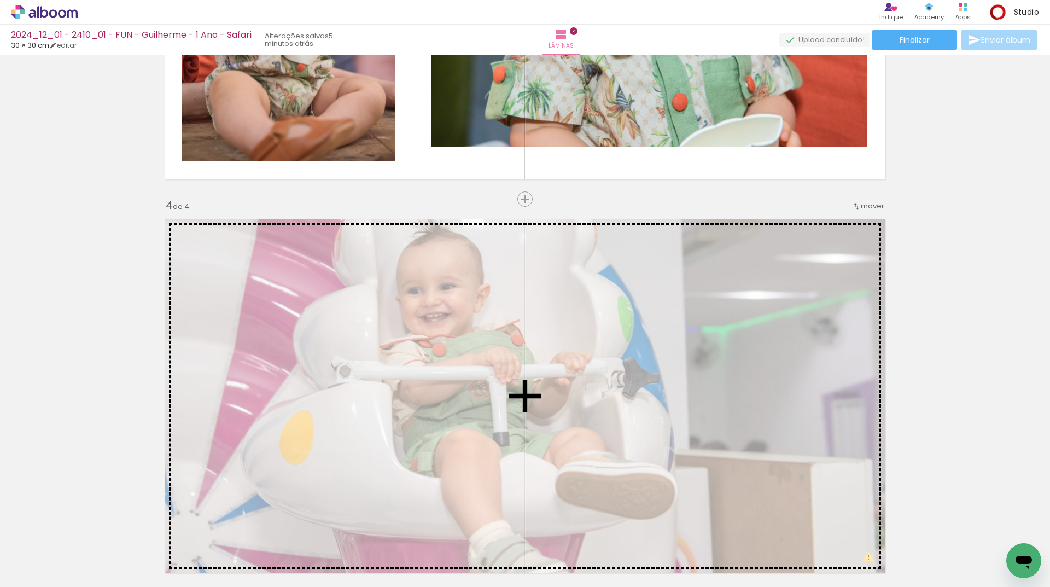
drag, startPoint x: 268, startPoint y: 179, endPoint x: 525, endPoint y: 403, distance: 340.5
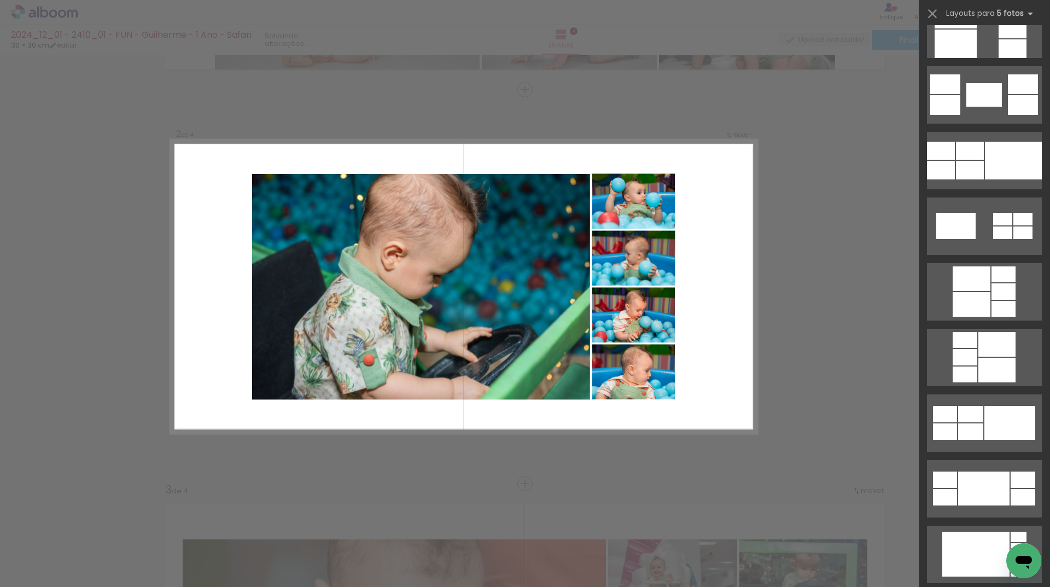
scroll to position [2243, 0]
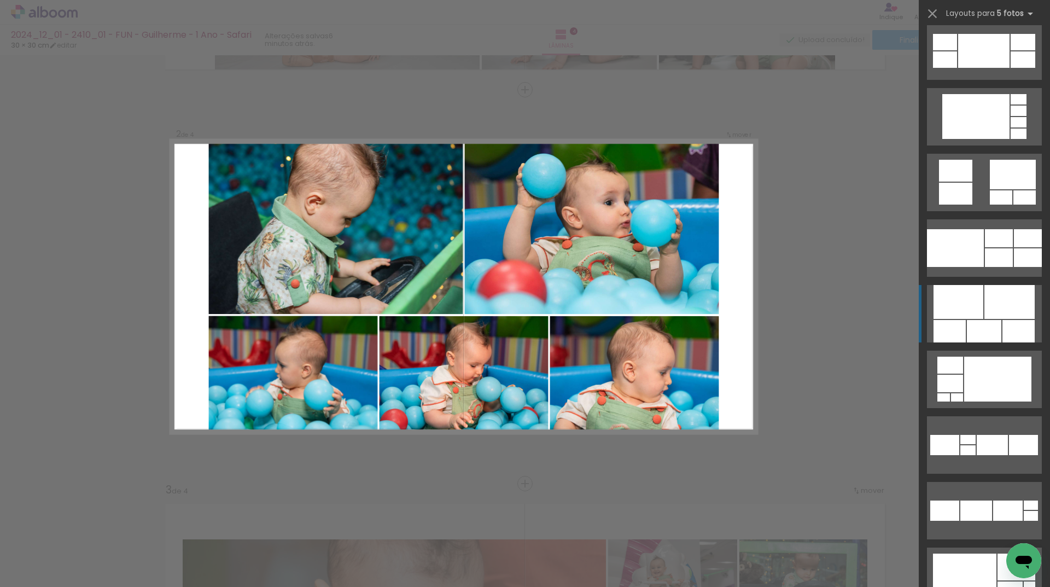
click at [976, 306] on div at bounding box center [959, 302] width 50 height 34
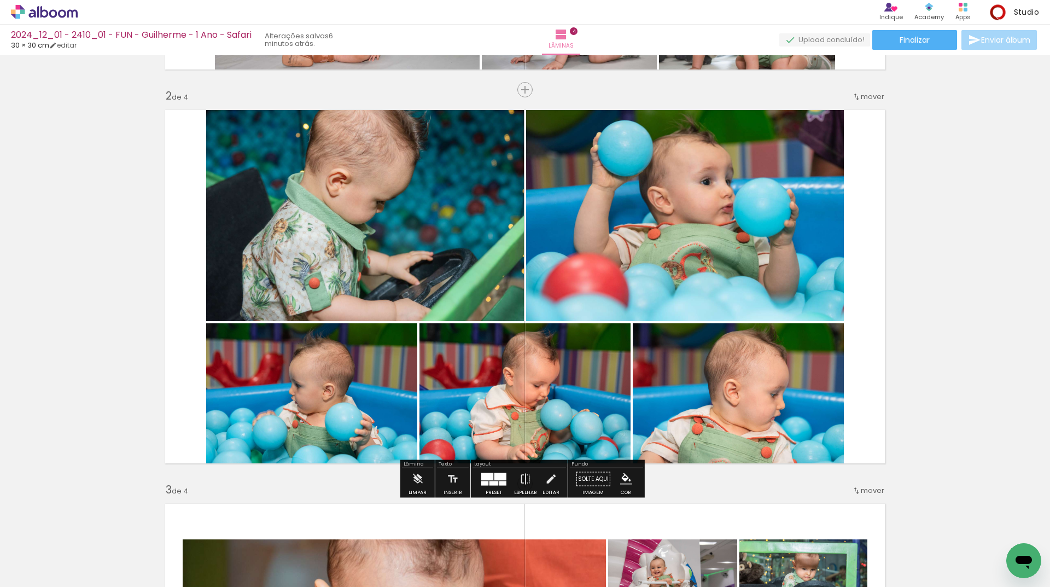
click at [497, 478] on div at bounding box center [501, 476] width 12 height 7
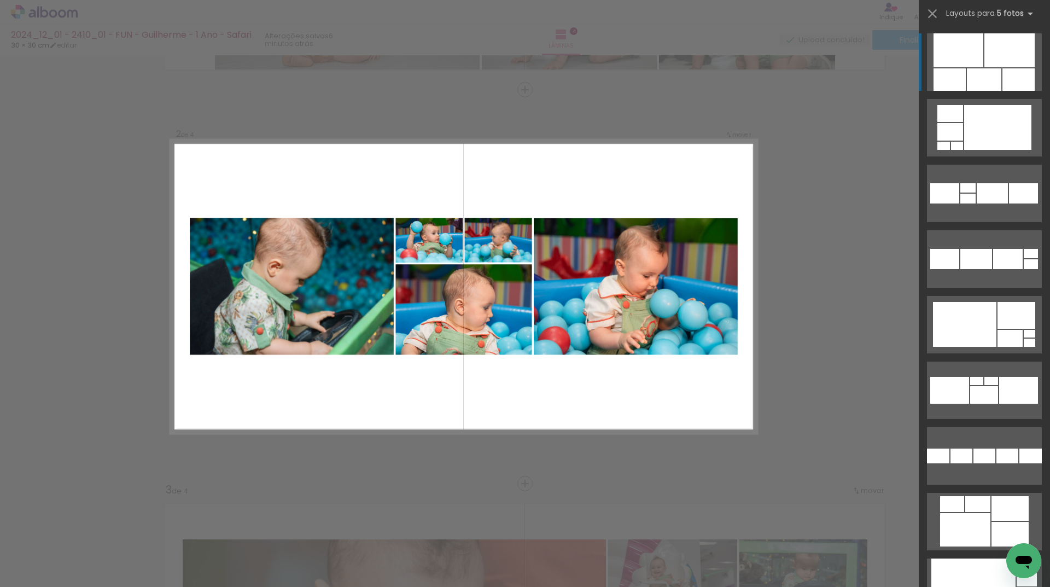
scroll to position [3042, 0]
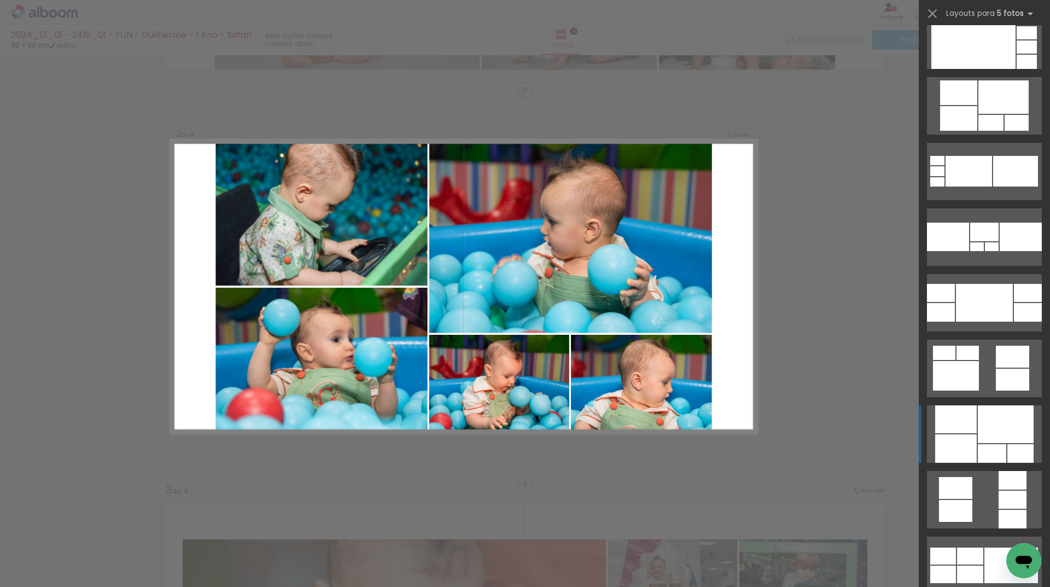
click at [981, 420] on div at bounding box center [1006, 424] width 56 height 38
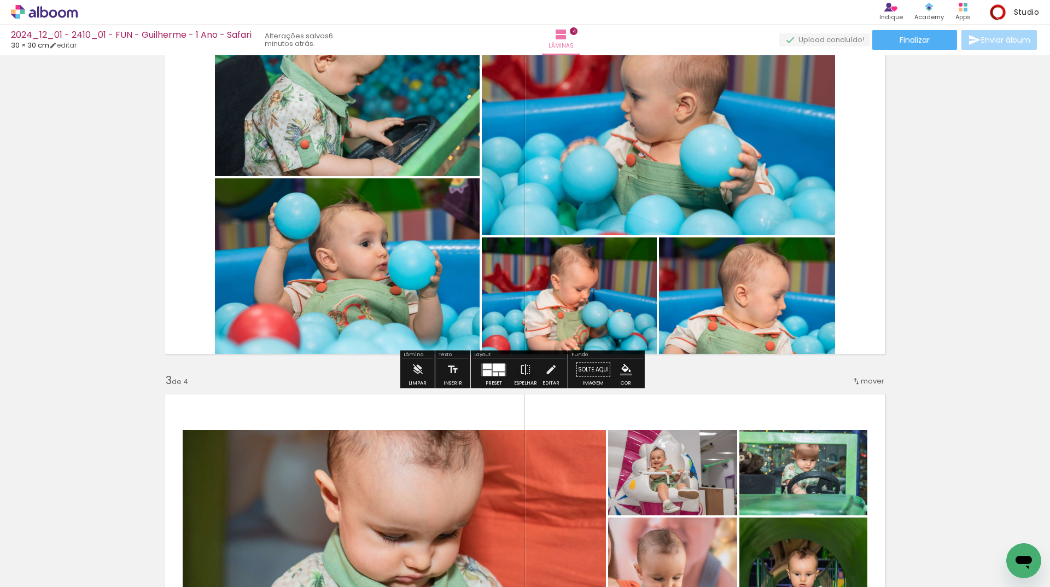
scroll to position [432, 0]
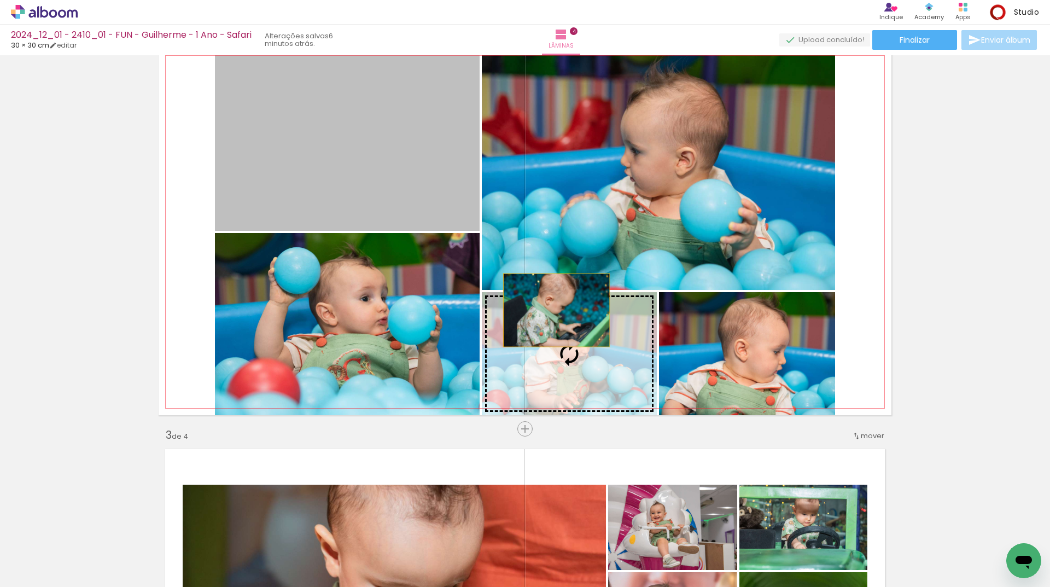
drag, startPoint x: 419, startPoint y: 199, endPoint x: 661, endPoint y: 374, distance: 299.3
click at [0, 0] on slot at bounding box center [0, 0] width 0 height 0
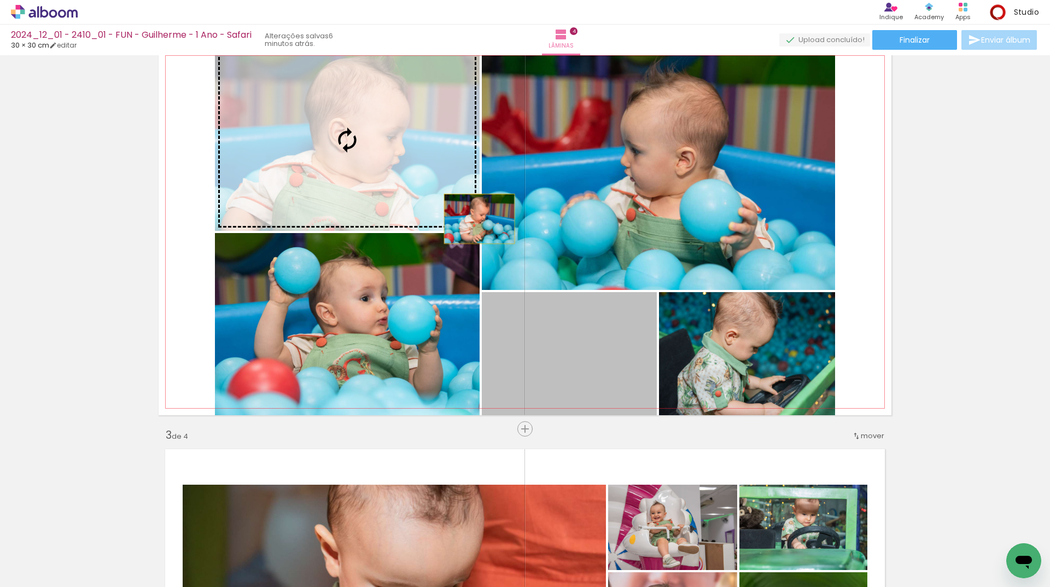
drag, startPoint x: 613, startPoint y: 350, endPoint x: 466, endPoint y: 201, distance: 209.3
click at [0, 0] on slot at bounding box center [0, 0] width 0 height 0
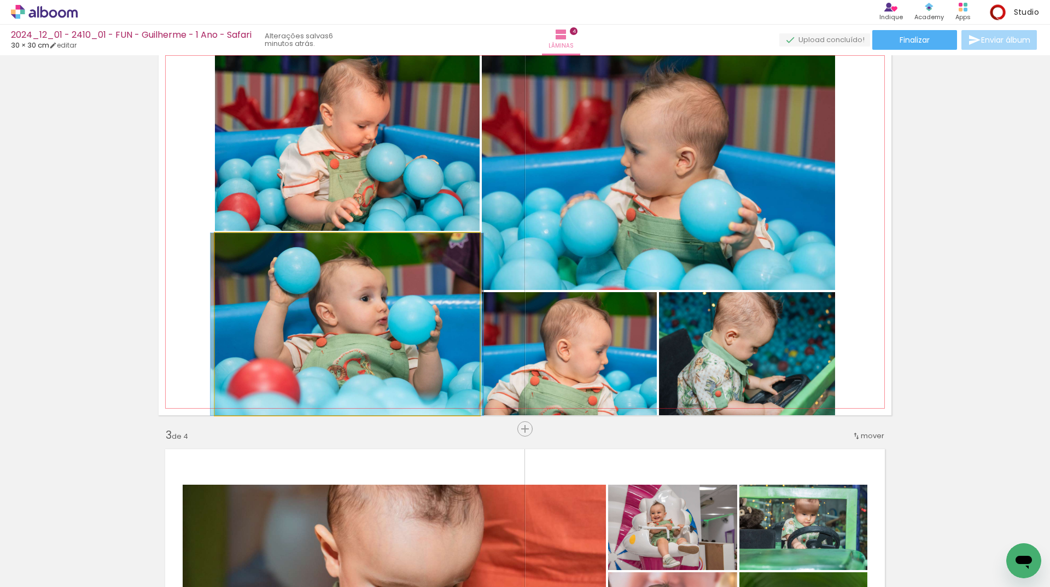
drag, startPoint x: 420, startPoint y: 330, endPoint x: 390, endPoint y: 171, distance: 162.5
click at [0, 0] on slot at bounding box center [0, 0] width 0 height 0
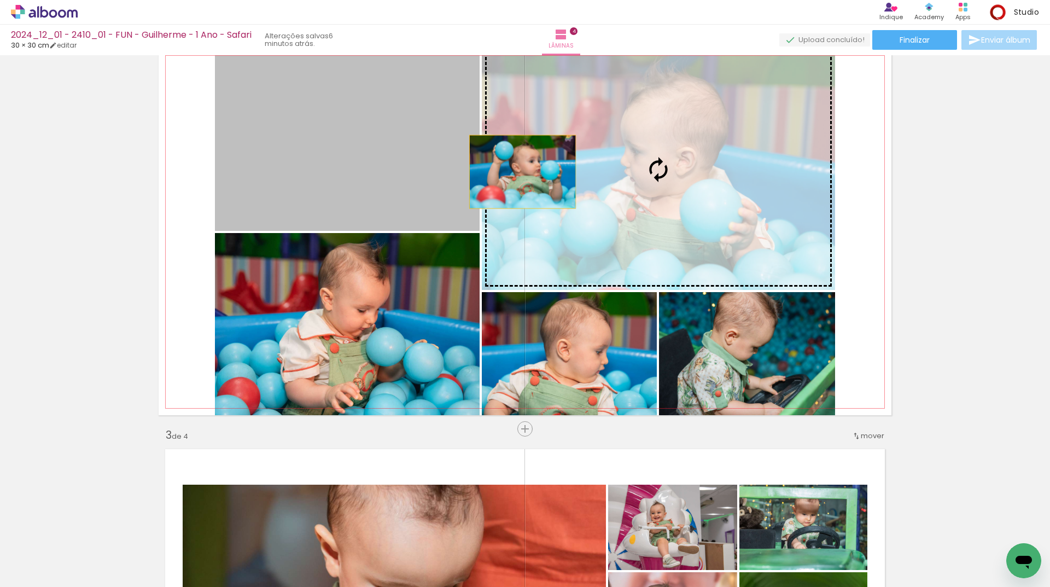
drag, startPoint x: 421, startPoint y: 170, endPoint x: 547, endPoint y: 178, distance: 126.7
click at [0, 0] on slot at bounding box center [0, 0] width 0 height 0
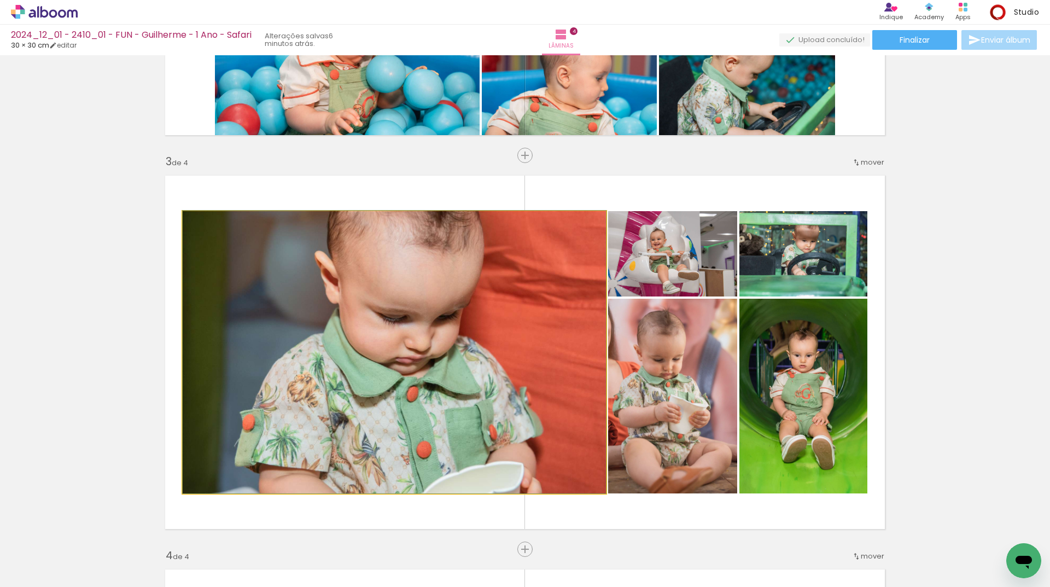
click at [426, 375] on quentale-photo at bounding box center [394, 352] width 423 height 282
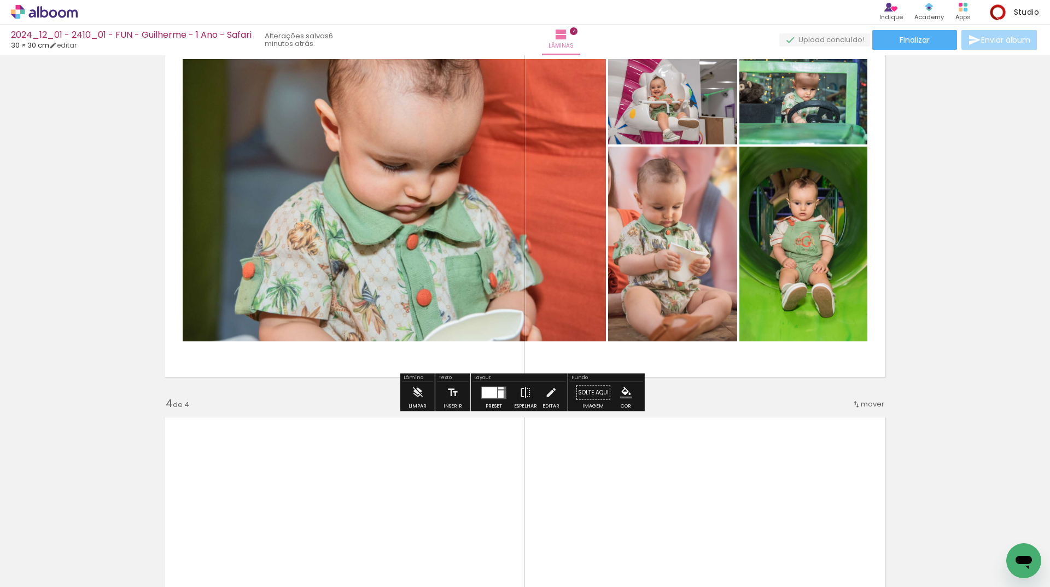
scroll to position [815, 0]
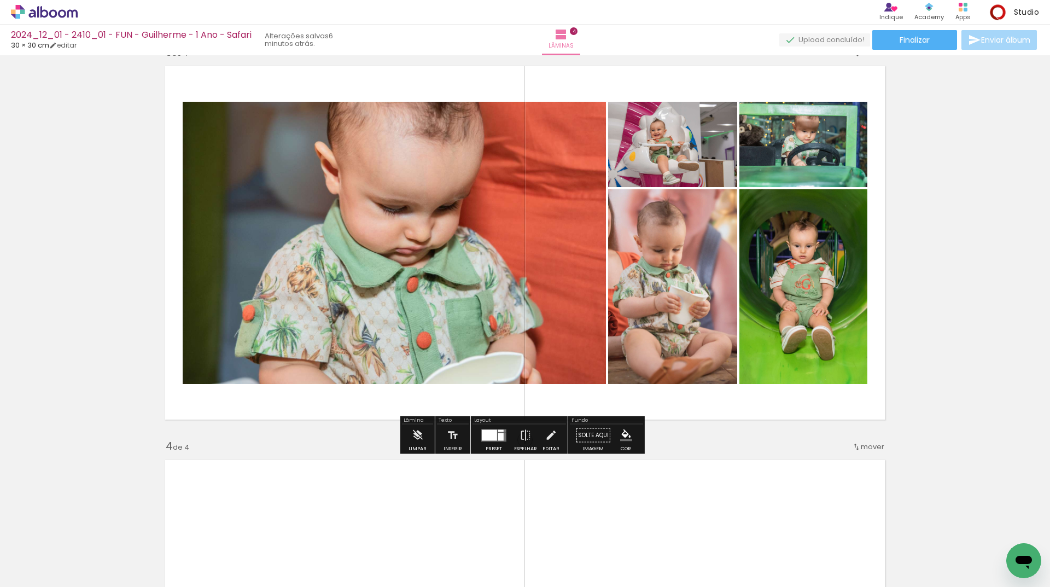
click at [494, 435] on div at bounding box center [489, 434] width 15 height 11
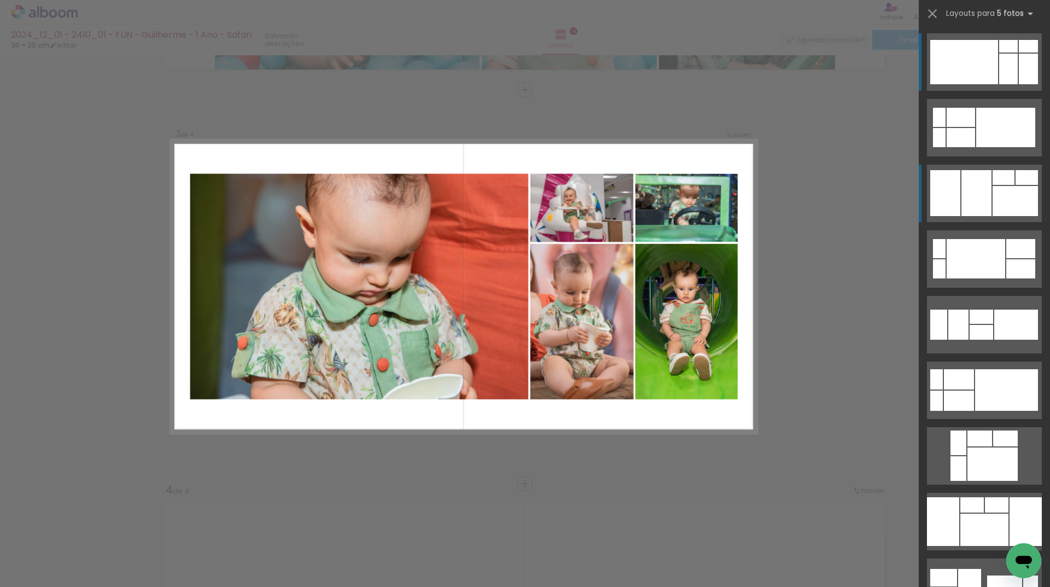
scroll to position [771, 0]
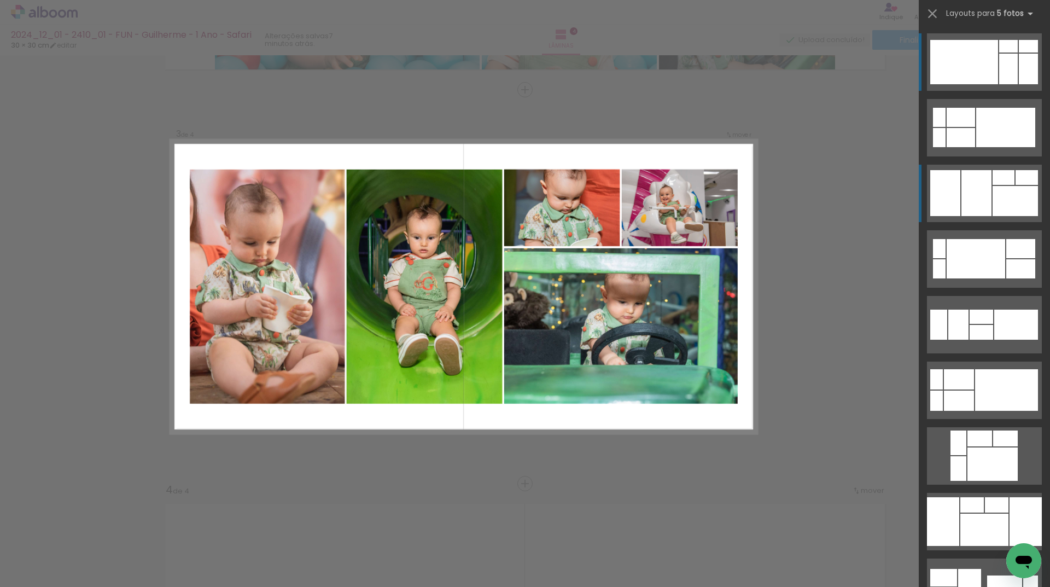
click at [1008, 182] on div at bounding box center [1004, 177] width 22 height 15
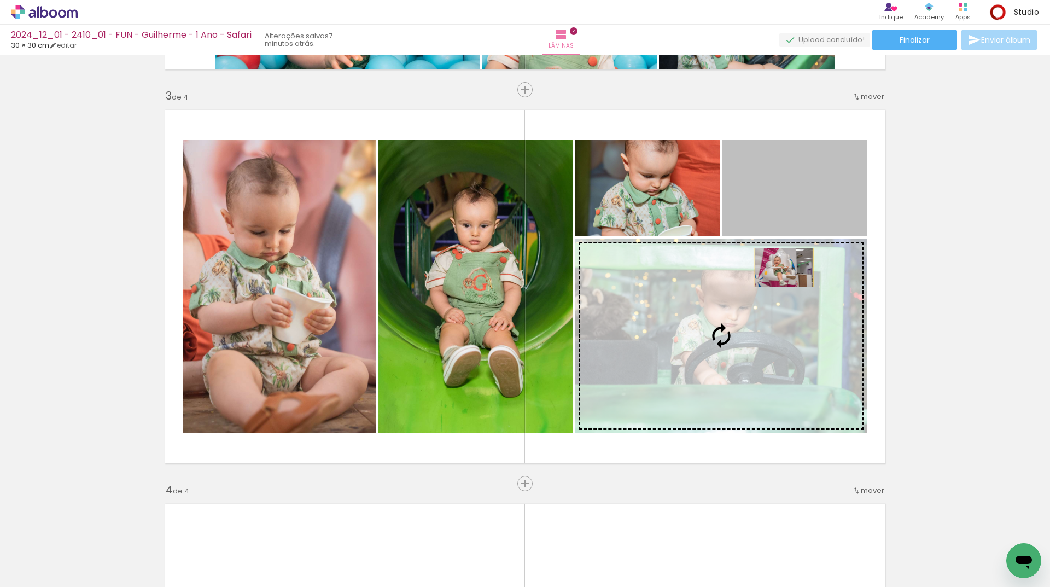
drag, startPoint x: 791, startPoint y: 237, endPoint x: 773, endPoint y: 299, distance: 63.7
click at [0, 0] on slot at bounding box center [0, 0] width 0 height 0
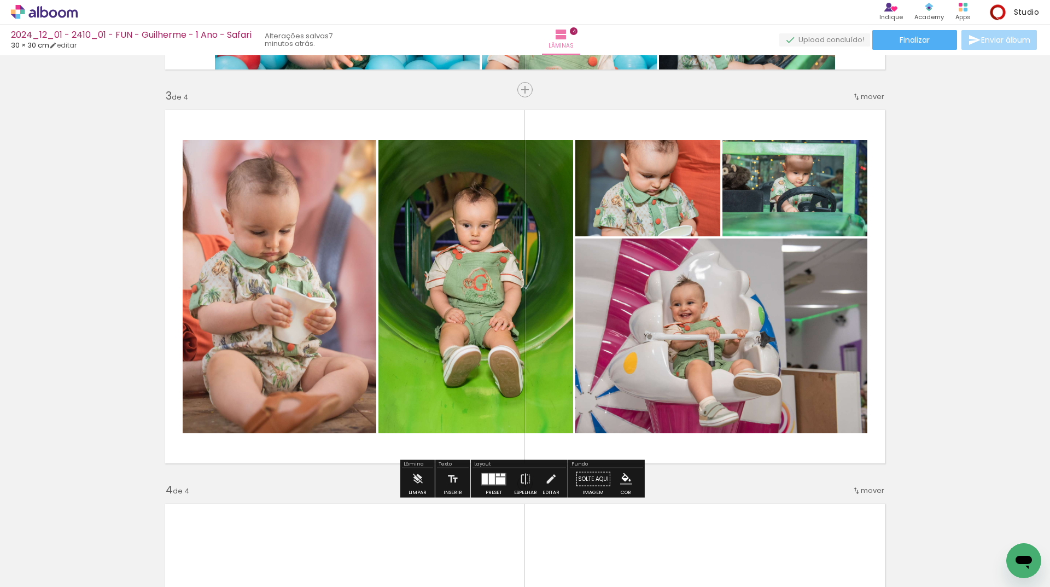
drag, startPoint x: 326, startPoint y: 382, endPoint x: 427, endPoint y: 378, distance: 100.7
click at [0, 0] on slot at bounding box center [0, 0] width 0 height 0
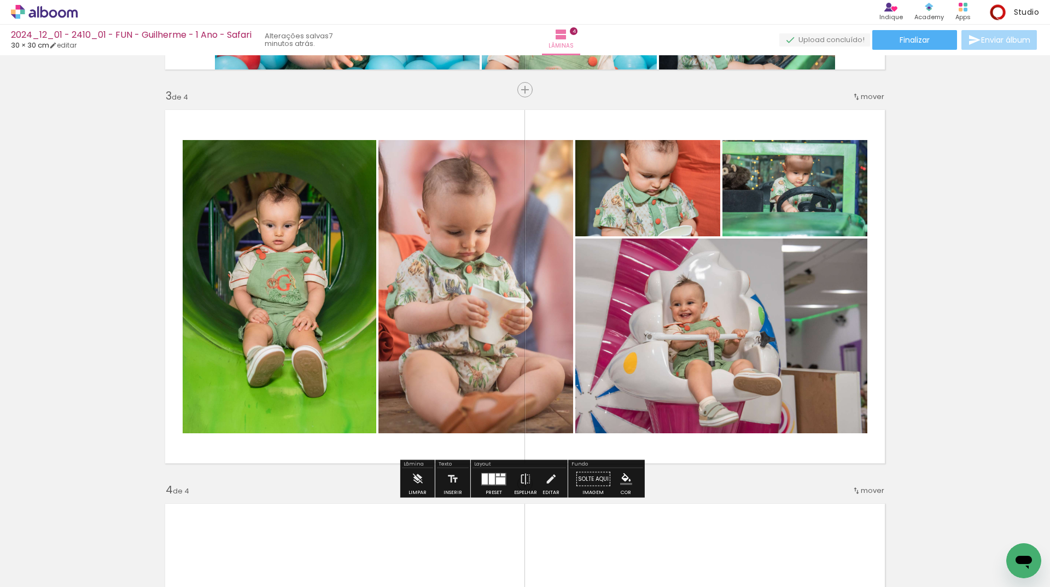
click at [490, 483] on div at bounding box center [492, 478] width 6 height 11
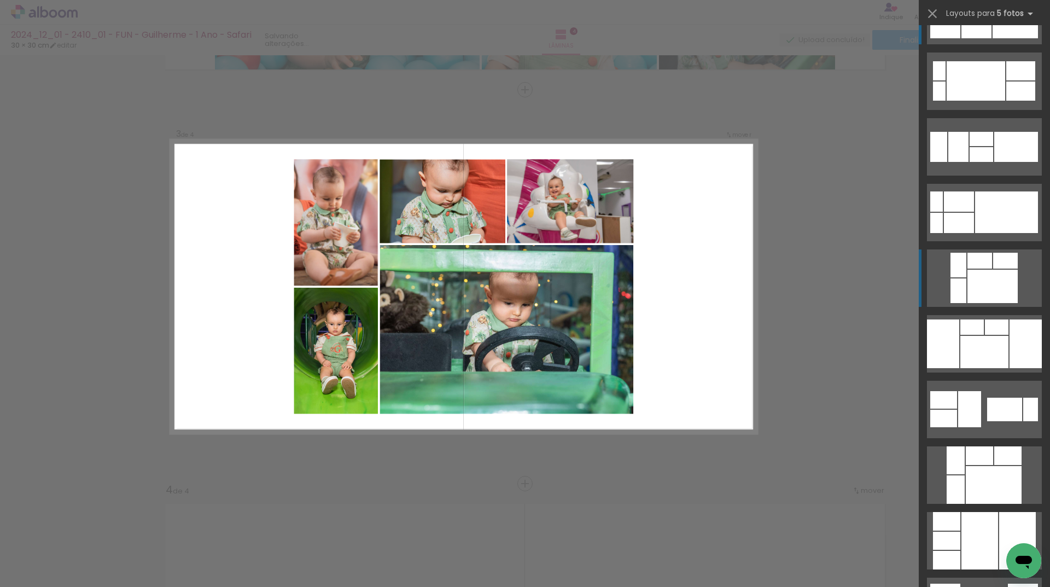
scroll to position [295, 0]
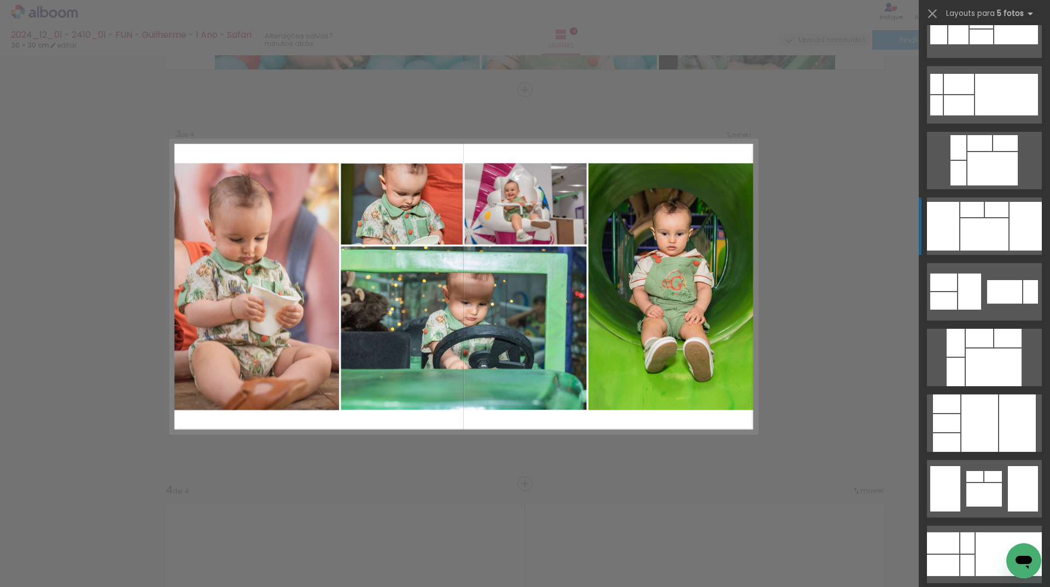
click at [1005, 240] on div at bounding box center [985, 234] width 48 height 32
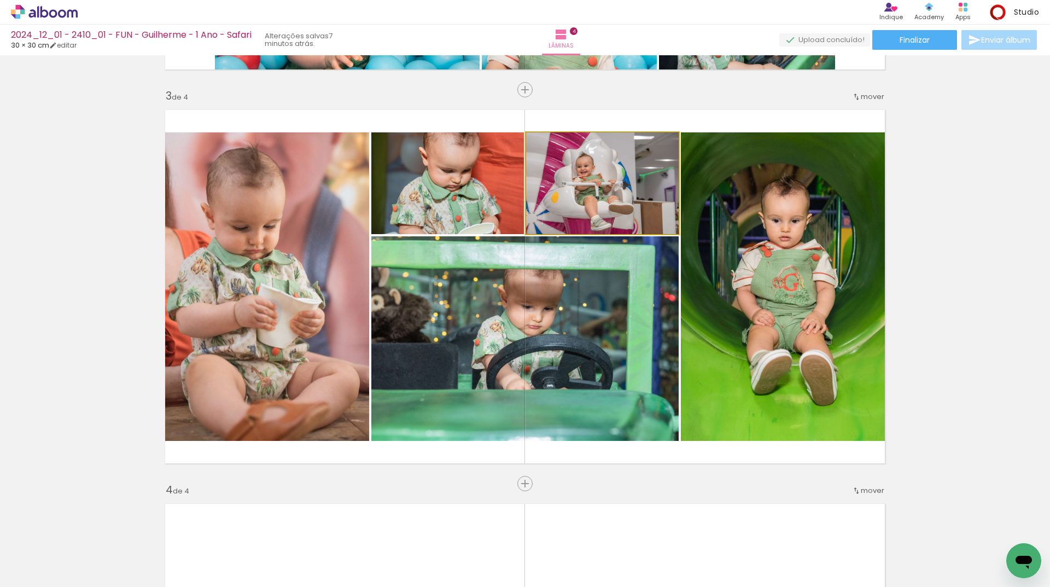
drag, startPoint x: 593, startPoint y: 217, endPoint x: 573, endPoint y: 297, distance: 81.7
click at [0, 0] on slot at bounding box center [0, 0] width 0 height 0
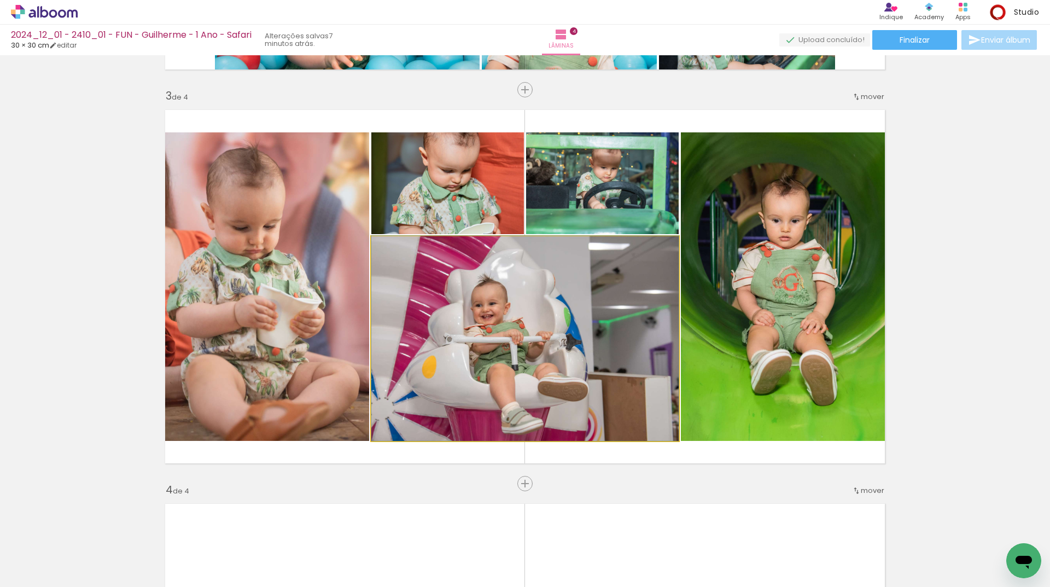
drag, startPoint x: 603, startPoint y: 289, endPoint x: 607, endPoint y: 282, distance: 8.6
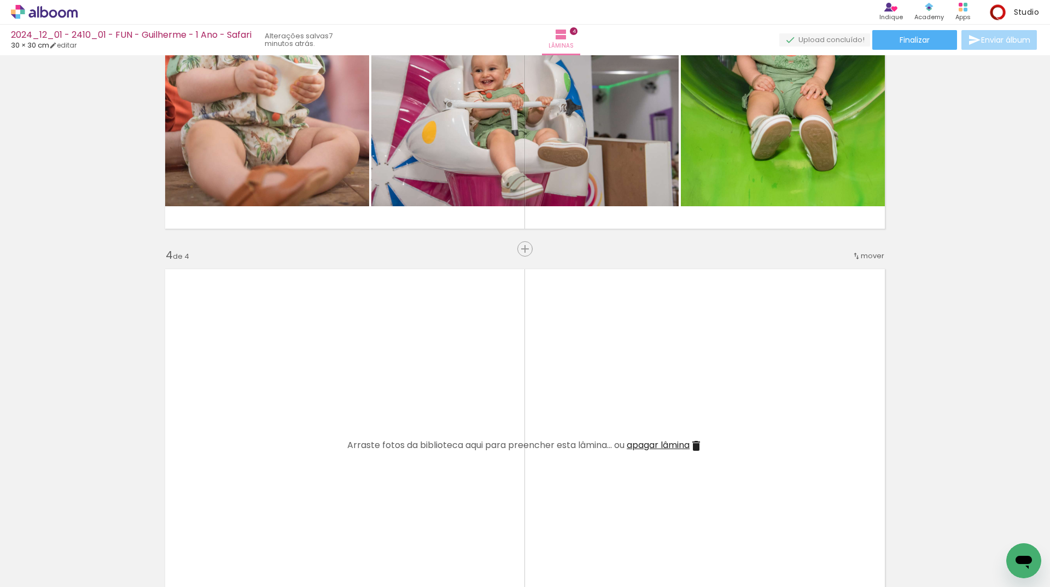
scroll to position [990, 0]
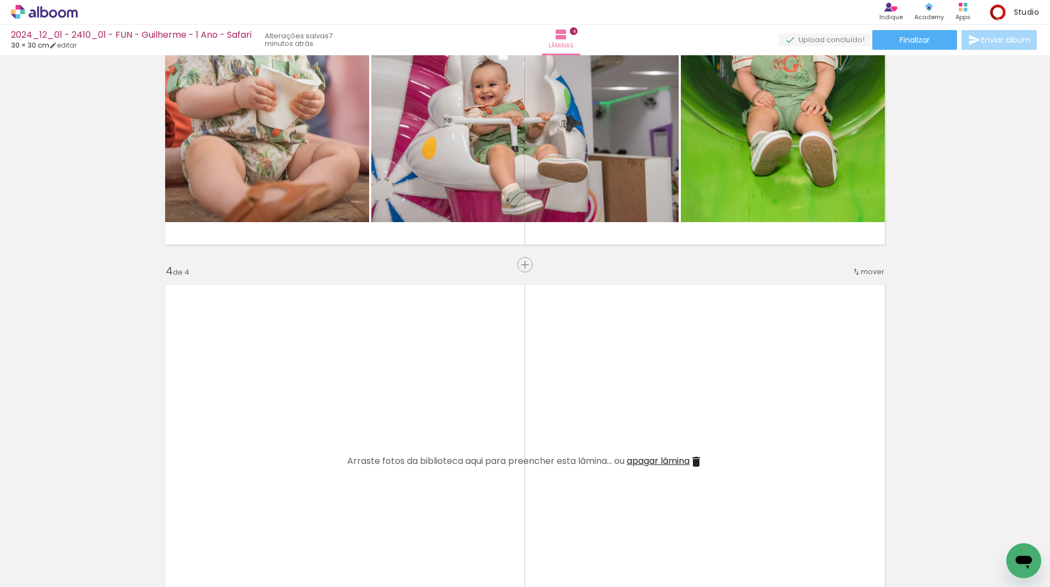
click at [36, 576] on span "Adicionar Fotos" at bounding box center [38, 581] width 33 height 12
click at [0, 0] on input "file" at bounding box center [0, 0] width 0 height 0
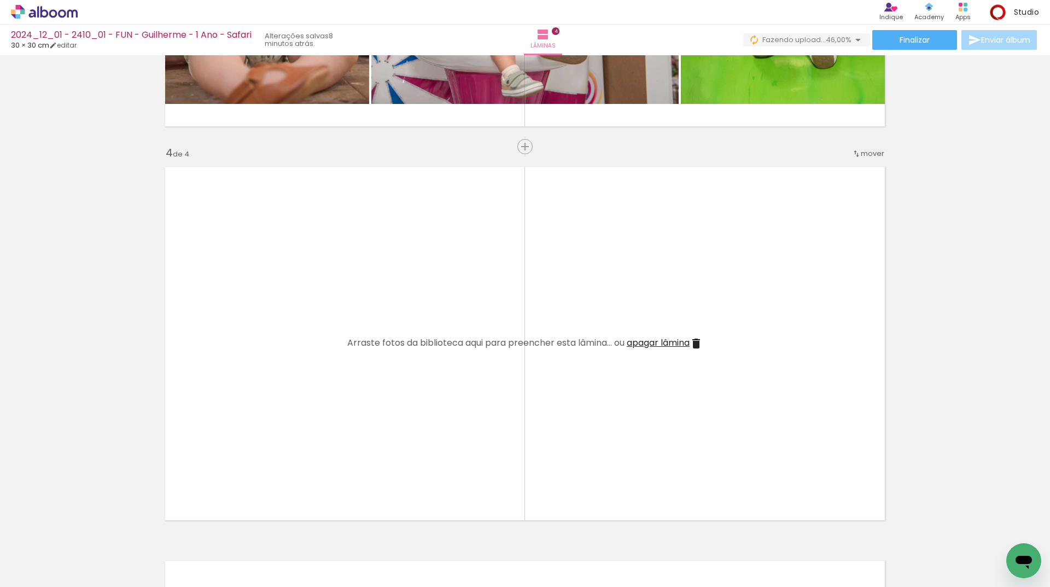
scroll to position [1209, 0]
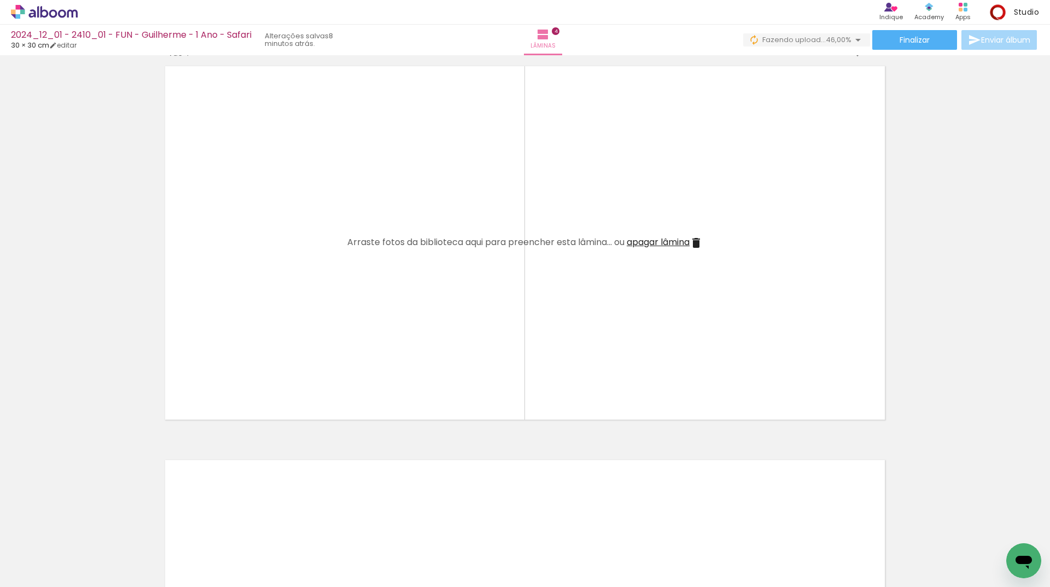
drag, startPoint x: 125, startPoint y: 547, endPoint x: 214, endPoint y: 510, distance: 96.4
click at [316, 351] on quentale-workspace at bounding box center [525, 293] width 1050 height 587
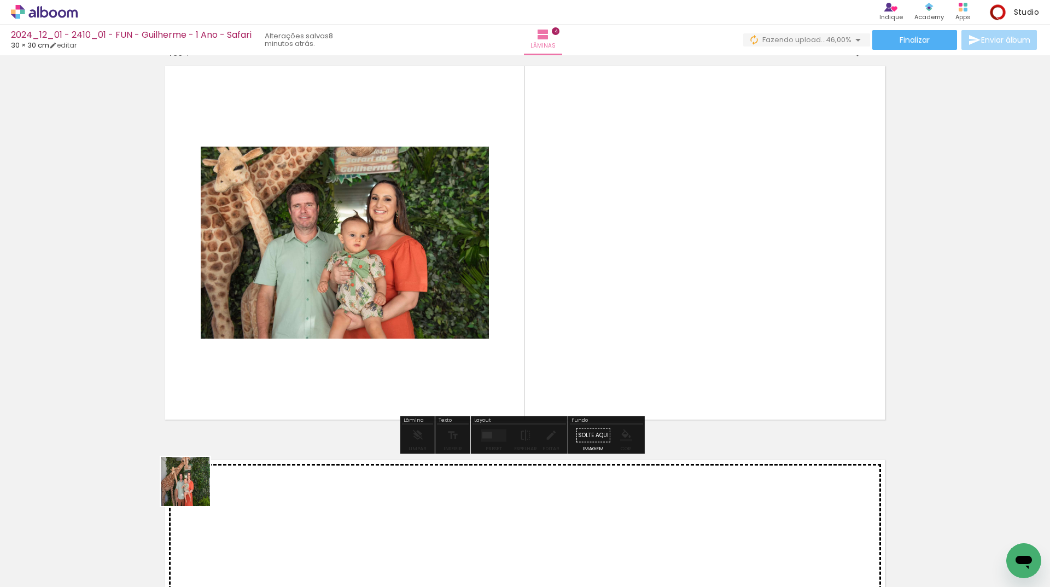
drag, startPoint x: 94, startPoint y: 550, endPoint x: 417, endPoint y: 397, distance: 357.3
click at [452, 344] on quentale-workspace at bounding box center [525, 293] width 1050 height 587
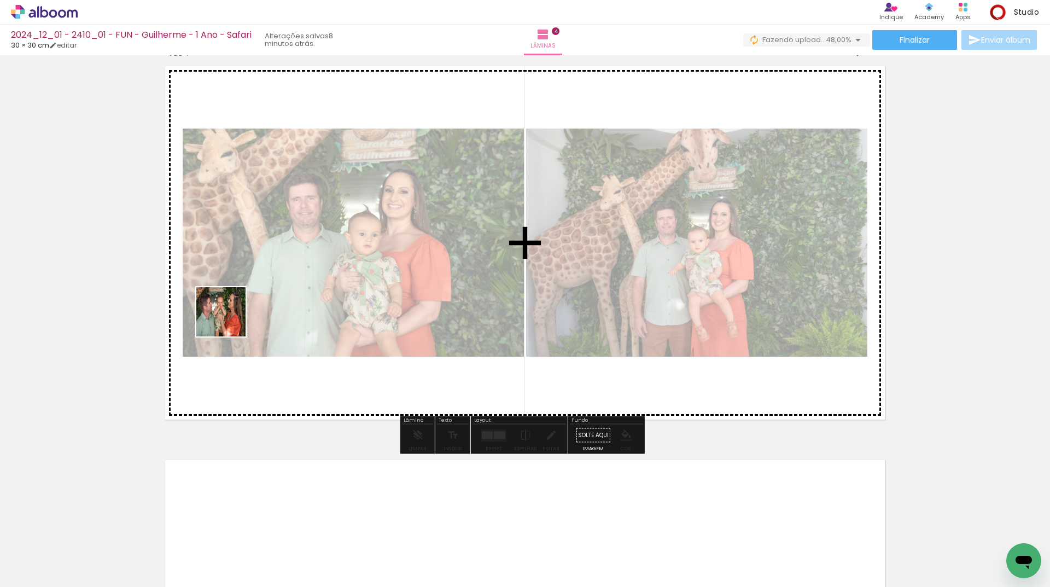
drag, startPoint x: 106, startPoint y: 556, endPoint x: 174, endPoint y: 506, distance: 84.2
click at [257, 282] on quentale-workspace at bounding box center [525, 293] width 1050 height 587
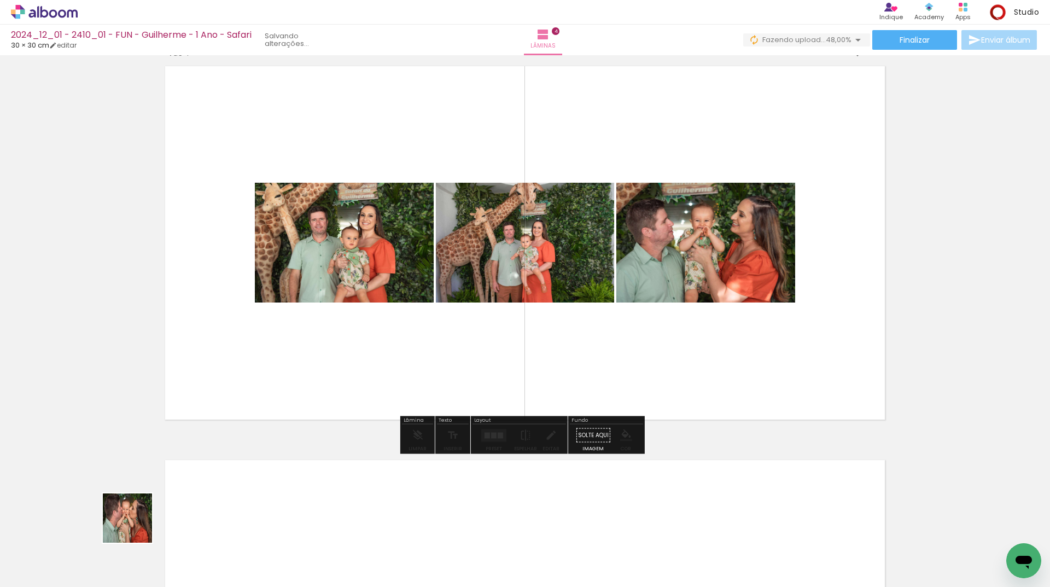
drag, startPoint x: 136, startPoint y: 526, endPoint x: 205, endPoint y: 452, distance: 101.0
click at [289, 358] on quentale-workspace at bounding box center [525, 293] width 1050 height 587
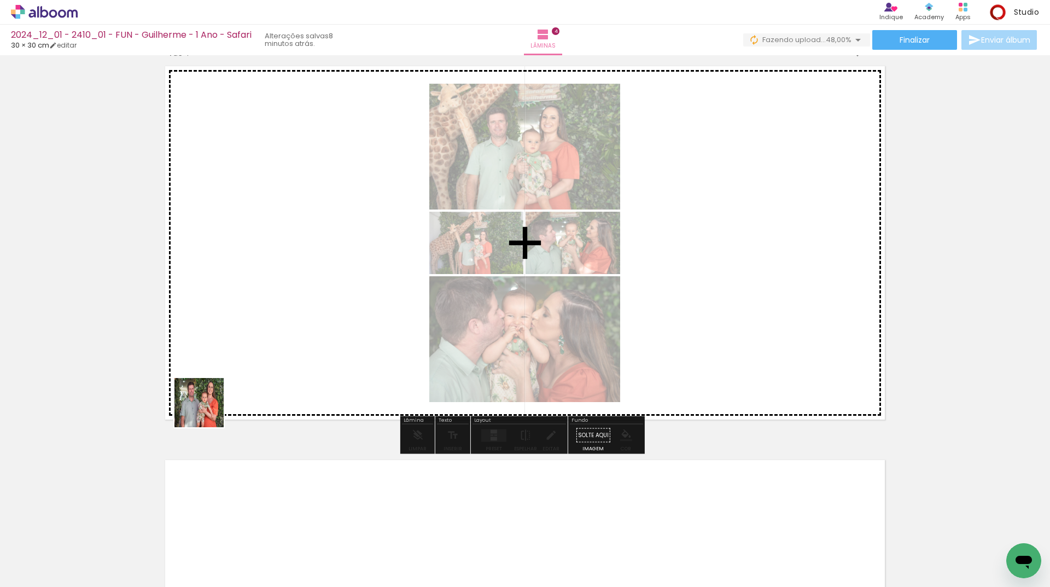
drag, startPoint x: 128, startPoint y: 545, endPoint x: 249, endPoint y: 376, distance: 208.2
click at [231, 386] on quentale-workspace at bounding box center [525, 293] width 1050 height 587
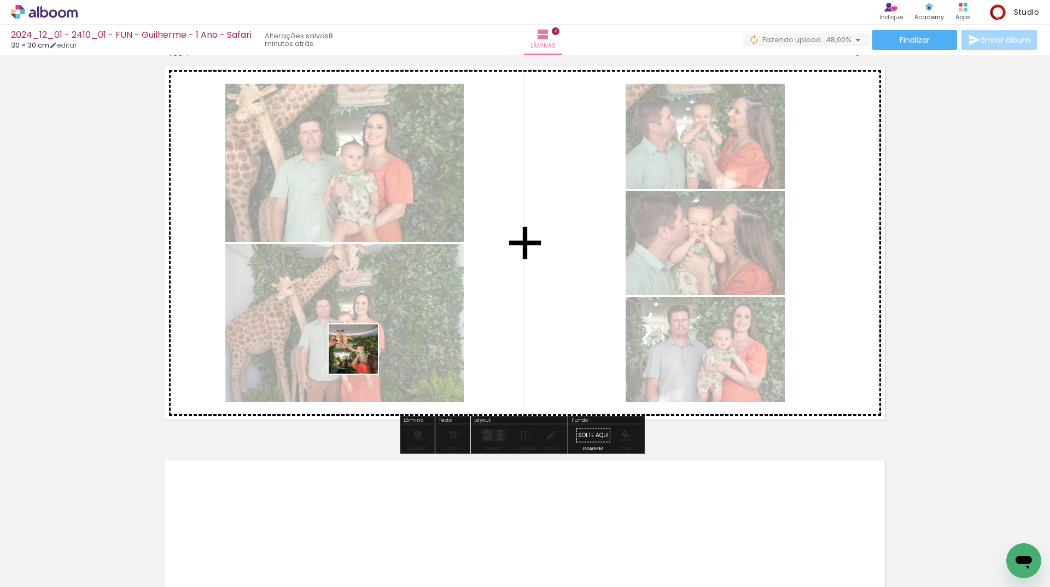
drag, startPoint x: 123, startPoint y: 565, endPoint x: 225, endPoint y: 535, distance: 106.6
click at [363, 356] on quentale-workspace at bounding box center [525, 293] width 1050 height 587
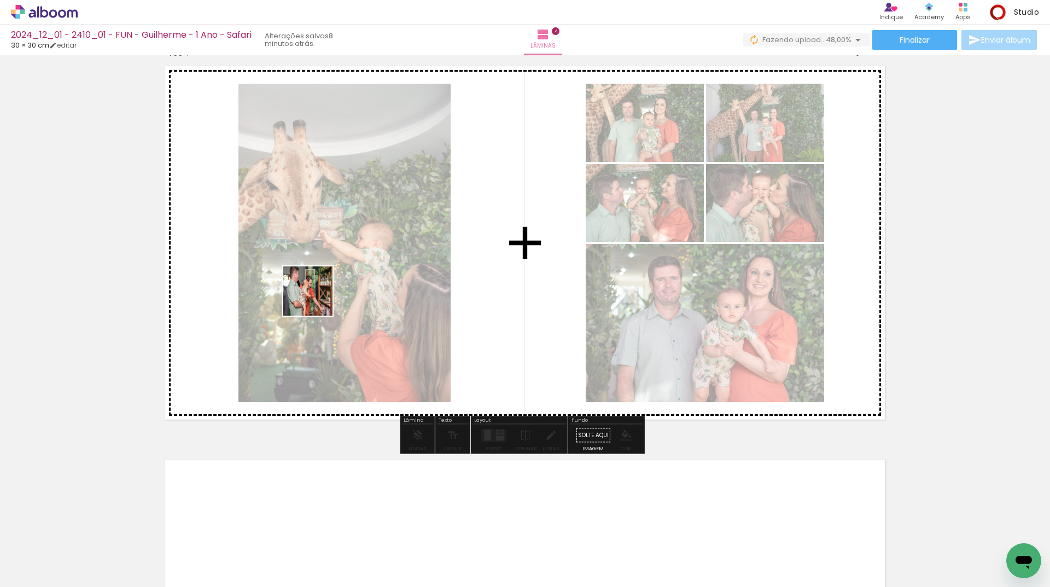
drag, startPoint x: 131, startPoint y: 544, endPoint x: 320, endPoint y: 400, distance: 236.6
click at [328, 286] on quentale-workspace at bounding box center [525, 293] width 1050 height 587
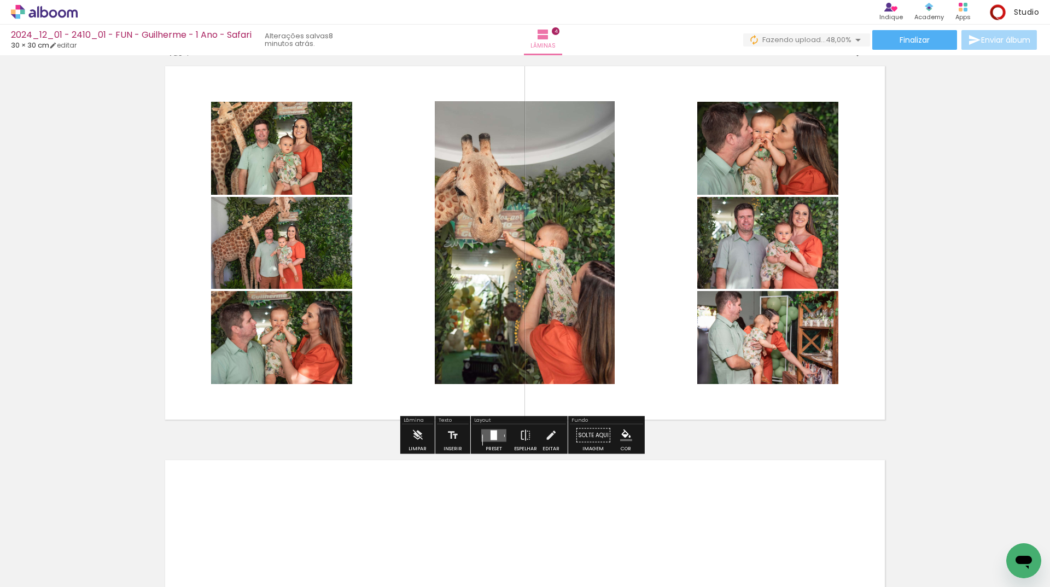
drag, startPoint x: 113, startPoint y: 549, endPoint x: 331, endPoint y: 263, distance: 359.1
click at [282, 329] on quentale-workspace at bounding box center [525, 293] width 1050 height 587
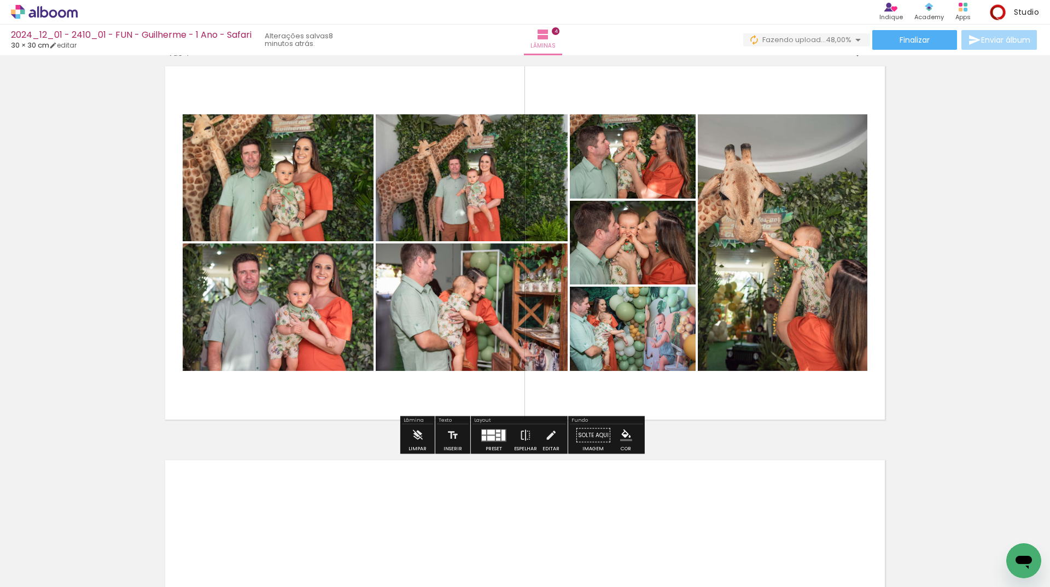
click at [242, 355] on quentale-workspace at bounding box center [525, 293] width 1050 height 587
drag, startPoint x: 109, startPoint y: 551, endPoint x: 236, endPoint y: 395, distance: 200.7
click at [224, 406] on quentale-workspace at bounding box center [525, 293] width 1050 height 587
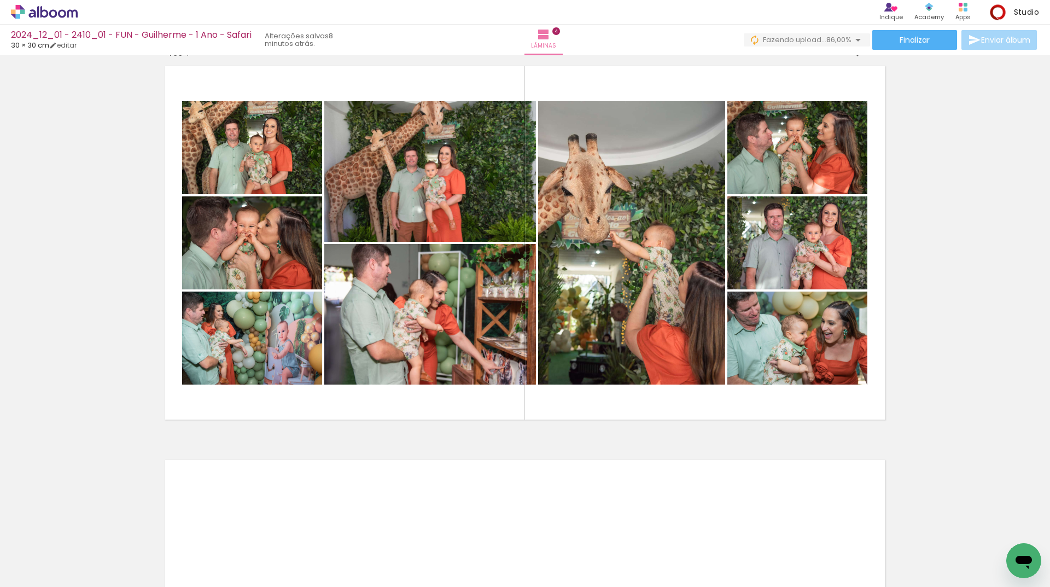
drag, startPoint x: 106, startPoint y: 560, endPoint x: 278, endPoint y: 374, distance: 253.2
click at [297, 277] on quentale-workspace at bounding box center [525, 293] width 1050 height 587
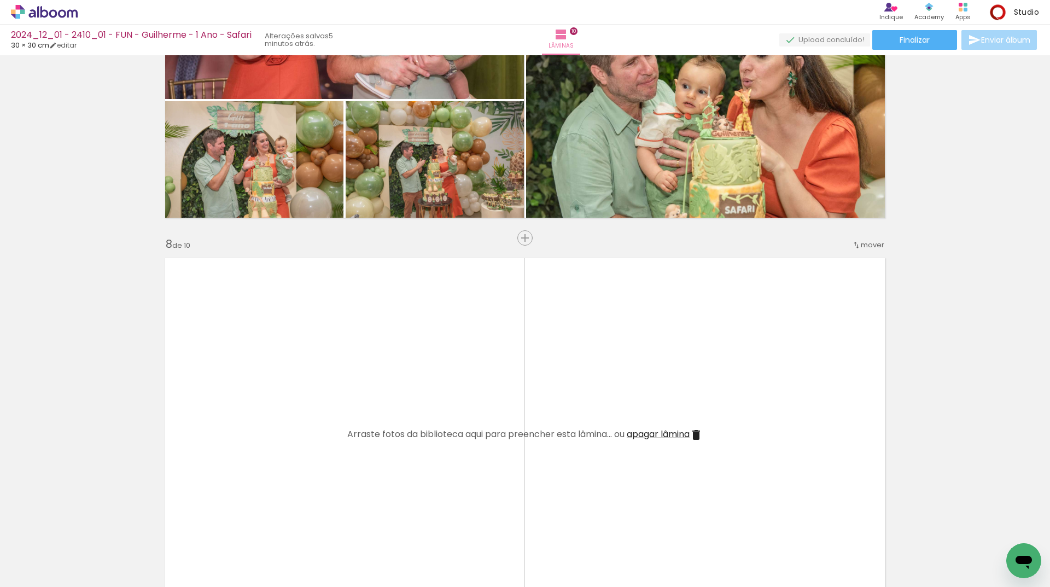
scroll to position [2741, 0]
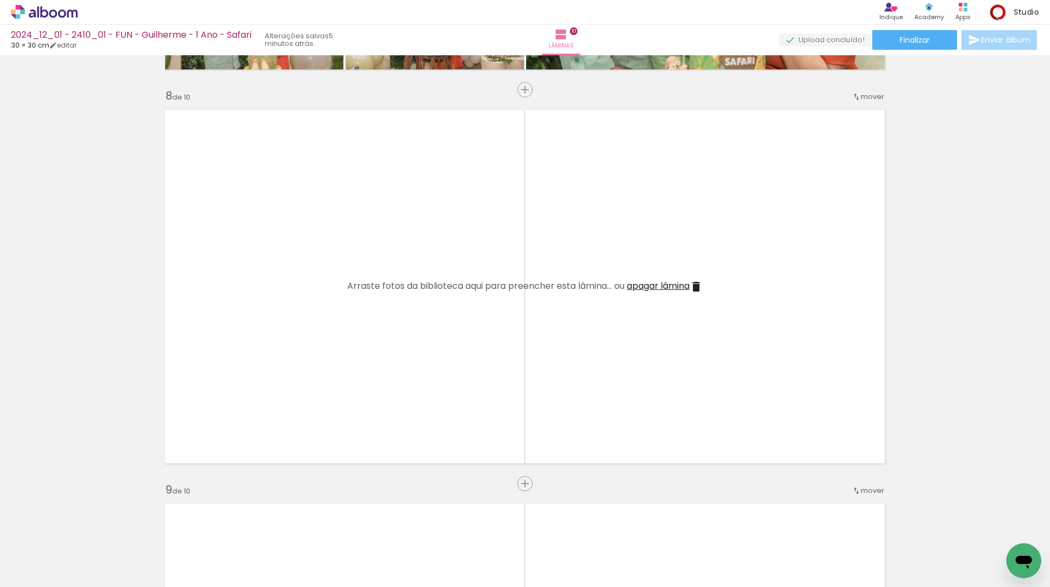
drag, startPoint x: 160, startPoint y: 500, endPoint x: 297, endPoint y: 346, distance: 205.4
click at [297, 346] on quentale-workspace at bounding box center [525, 293] width 1050 height 587
